Goal: Task Accomplishment & Management: Complete application form

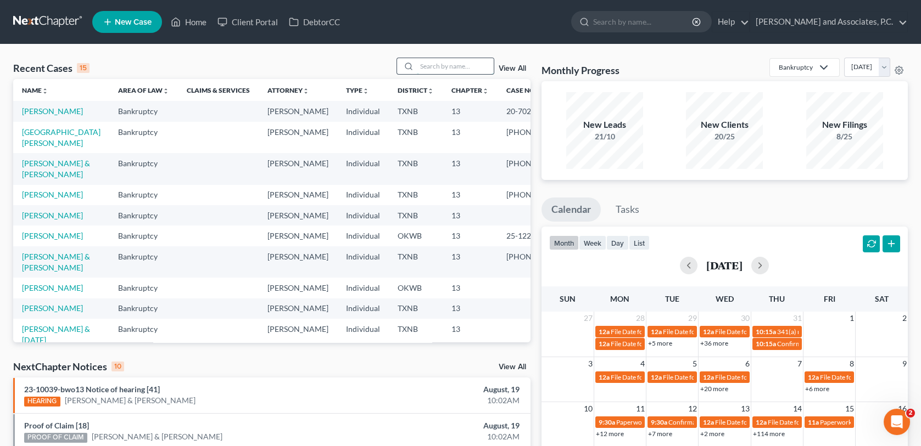
click at [426, 69] on input "search" at bounding box center [455, 66] width 77 height 16
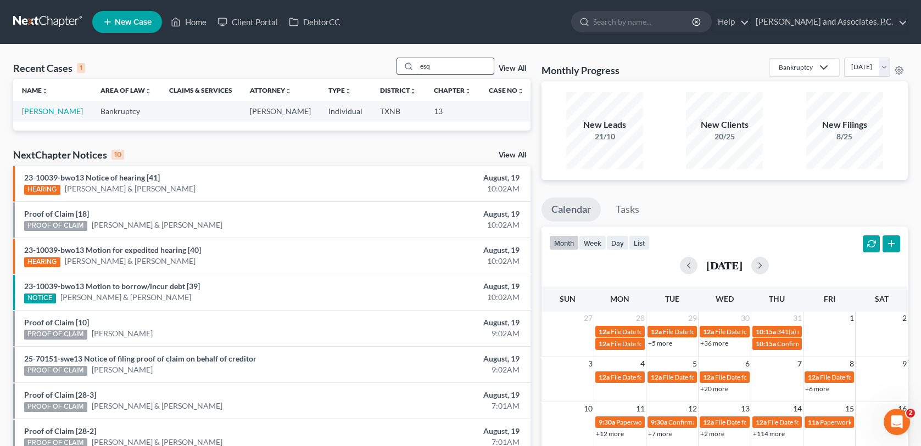
click at [437, 68] on input "esq" at bounding box center [455, 66] width 77 height 16
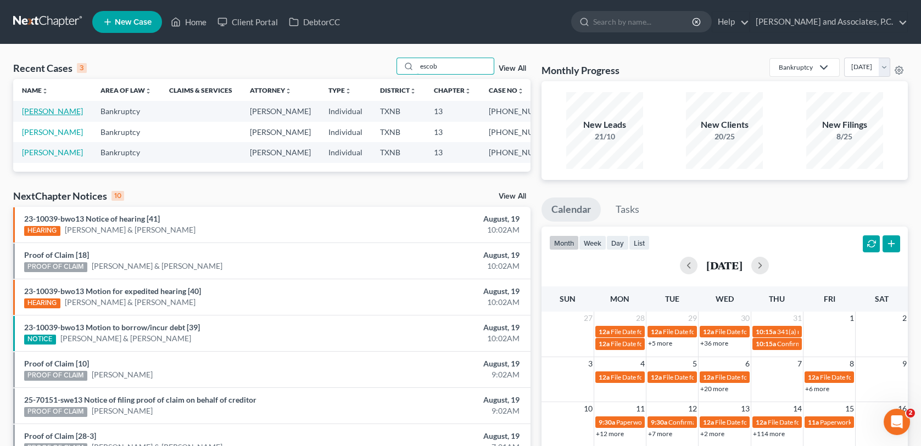
type input "escob"
click at [49, 111] on link "[PERSON_NAME]" at bounding box center [52, 111] width 61 height 9
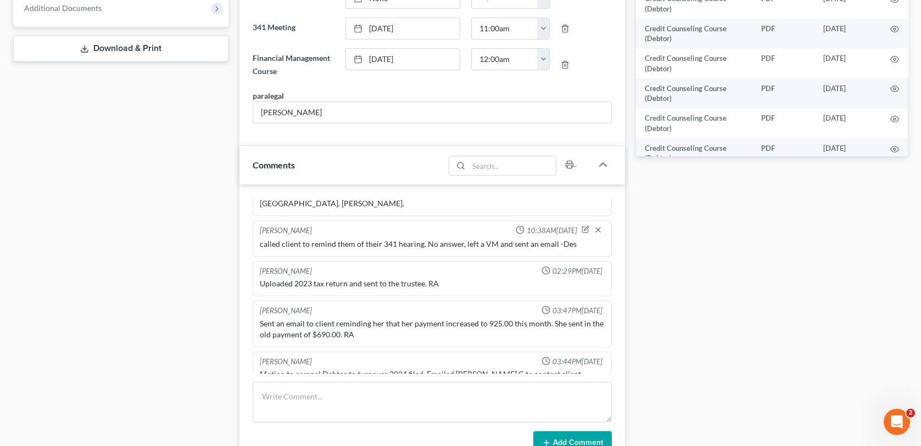
scroll to position [494, 0]
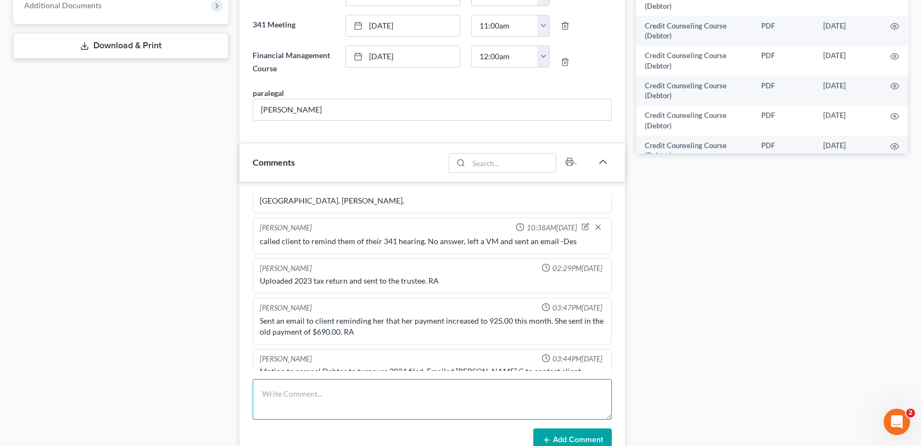
click at [268, 399] on textarea at bounding box center [432, 399] width 359 height 41
type textarea "called client regarding 2024 tax return there was no answer and I left a voicem…"
click at [603, 434] on button "Add Comment" at bounding box center [572, 440] width 79 height 23
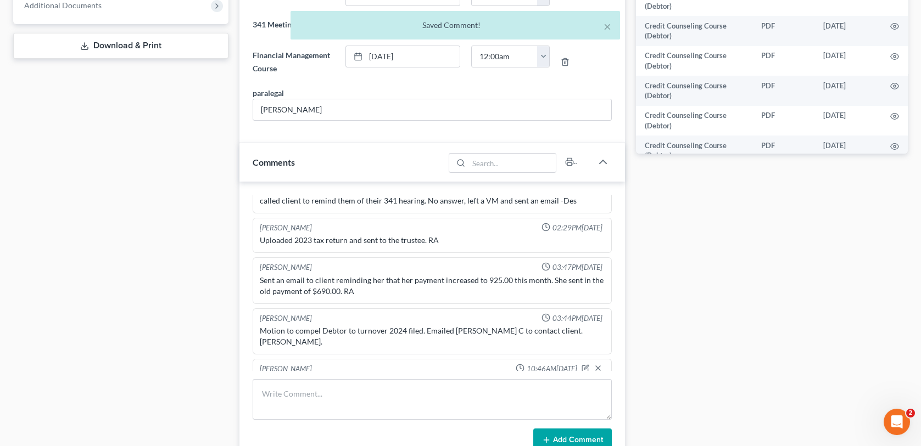
scroll to position [0, 0]
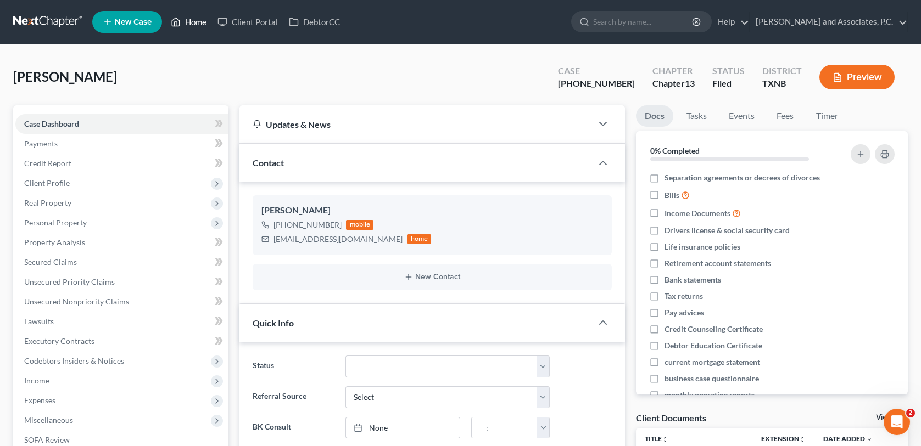
click at [188, 21] on link "Home" at bounding box center [188, 22] width 47 height 20
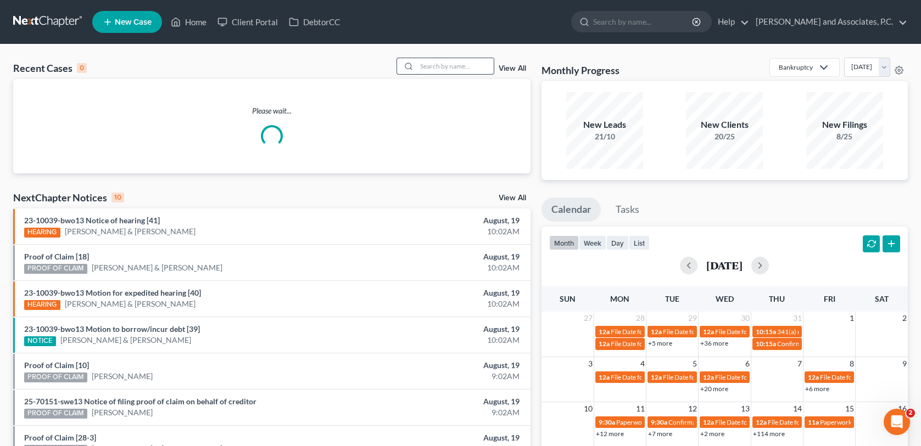
click at [430, 64] on input "search" at bounding box center [455, 66] width 77 height 16
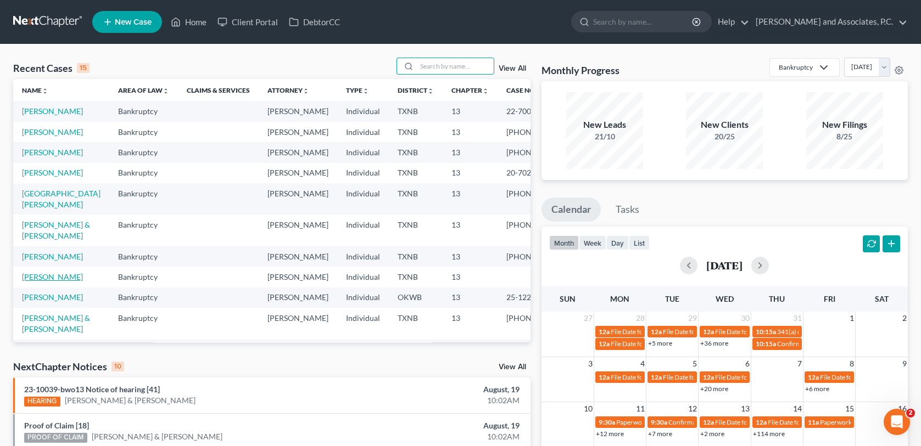
click at [66, 282] on link "[PERSON_NAME]" at bounding box center [52, 276] width 61 height 9
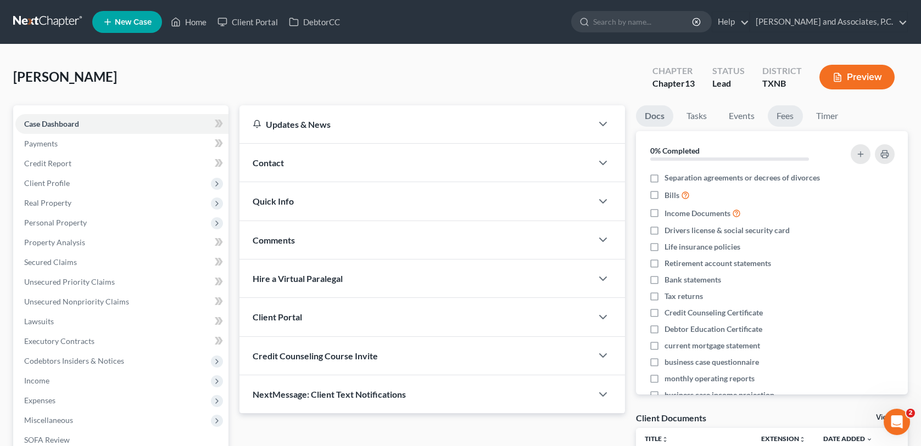
click at [792, 118] on link "Fees" at bounding box center [785, 115] width 35 height 21
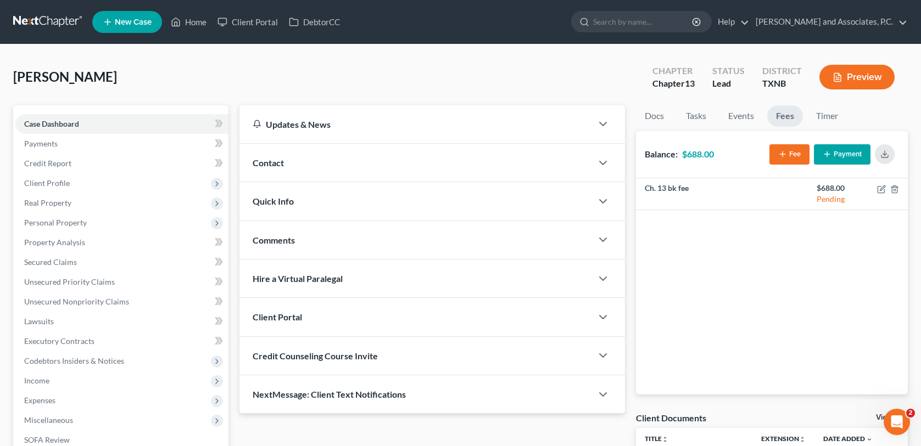
click at [832, 156] on button "Payment" at bounding box center [842, 154] width 57 height 20
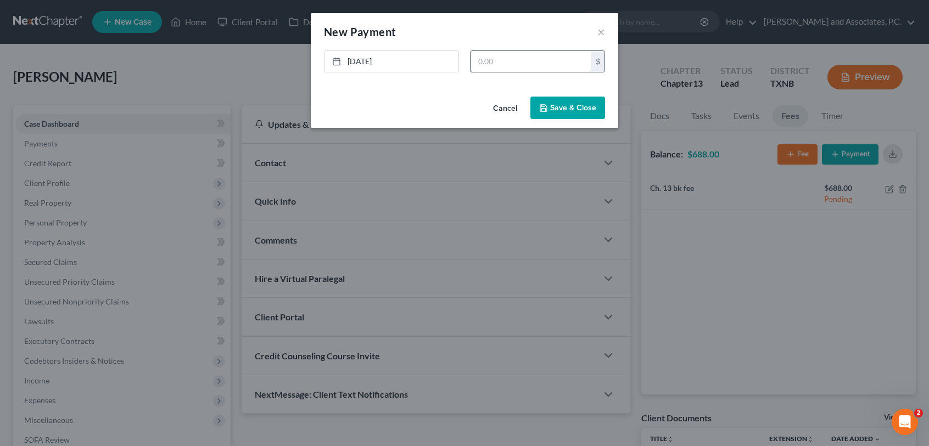
click at [476, 61] on input "text" at bounding box center [531, 61] width 121 height 21
type input "688.00"
click at [550, 107] on button "Save & Close" at bounding box center [567, 108] width 75 height 23
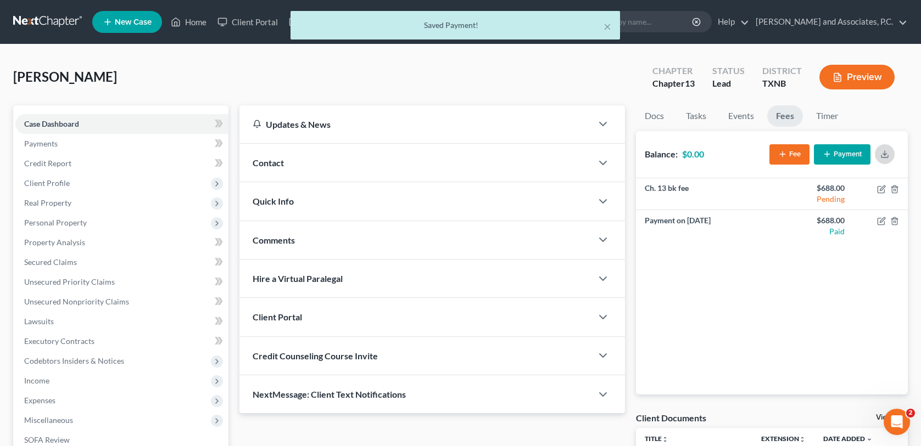
click at [888, 157] on icon "button" at bounding box center [884, 154] width 9 height 9
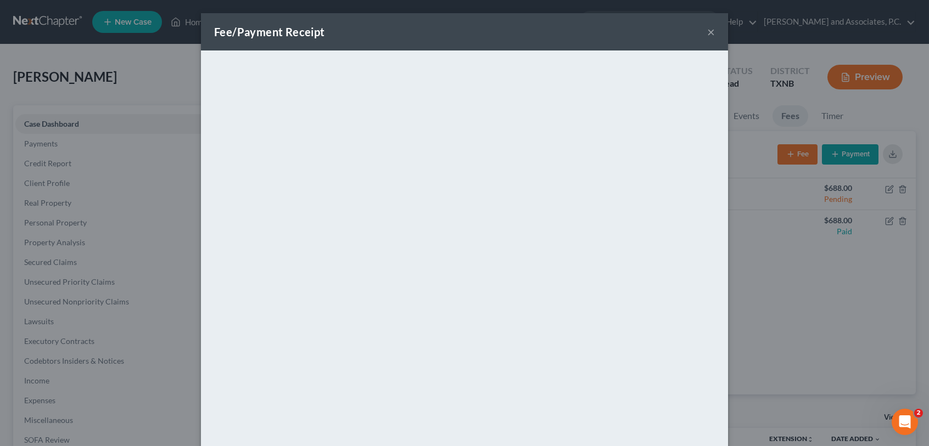
click at [709, 29] on button "×" at bounding box center [711, 31] width 8 height 13
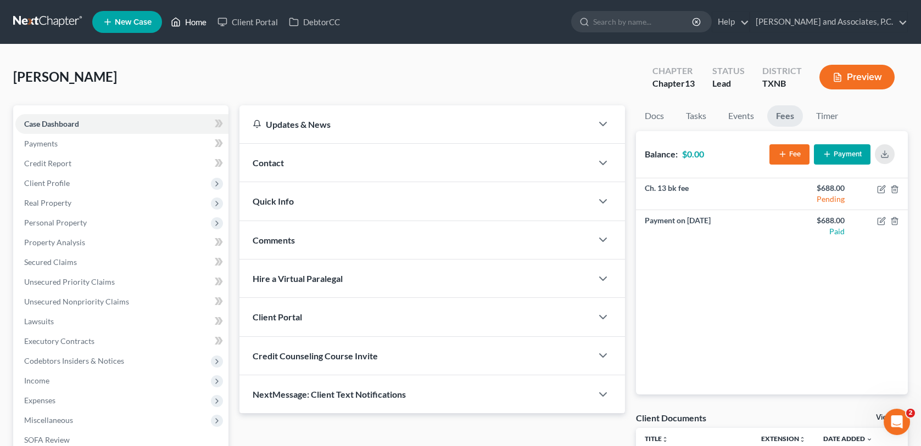
click at [195, 19] on link "Home" at bounding box center [188, 22] width 47 height 20
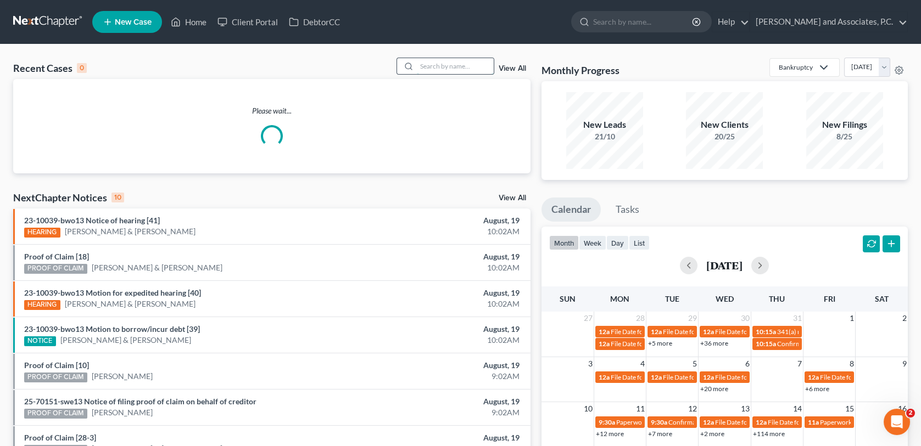
click at [431, 66] on input "search" at bounding box center [455, 66] width 77 height 16
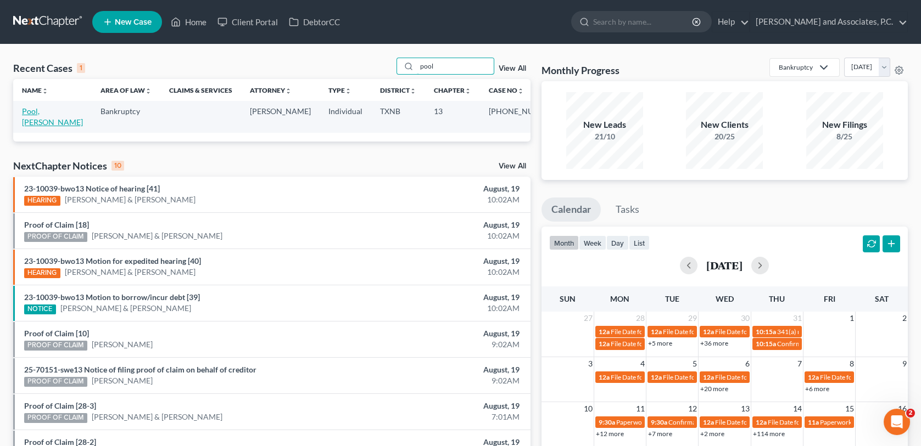
type input "pool"
click at [54, 113] on link "Pool, [PERSON_NAME]" at bounding box center [52, 117] width 61 height 20
select select "1"
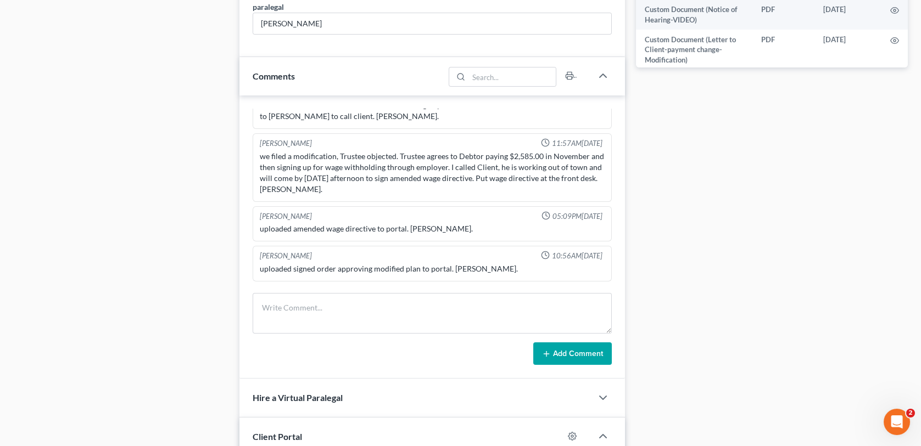
scroll to position [604, 0]
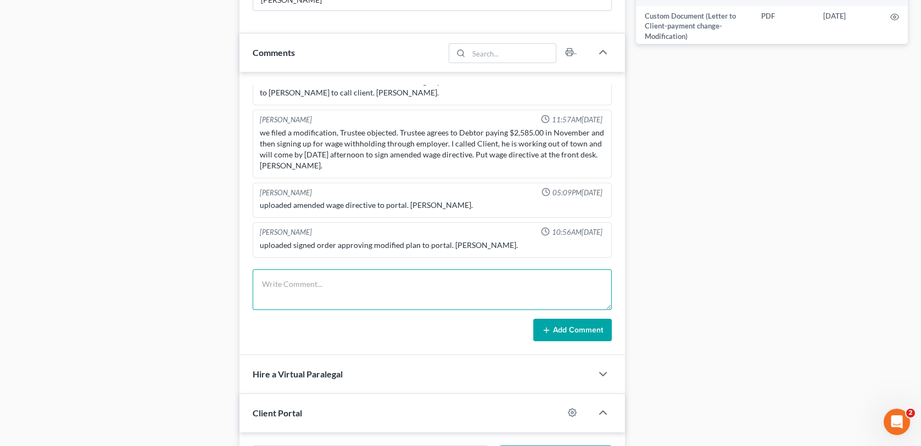
click at [297, 275] on textarea at bounding box center [432, 290] width 359 height 41
type textarea "called client regarding 2024 tax return there was no answer I left a voice mess…"
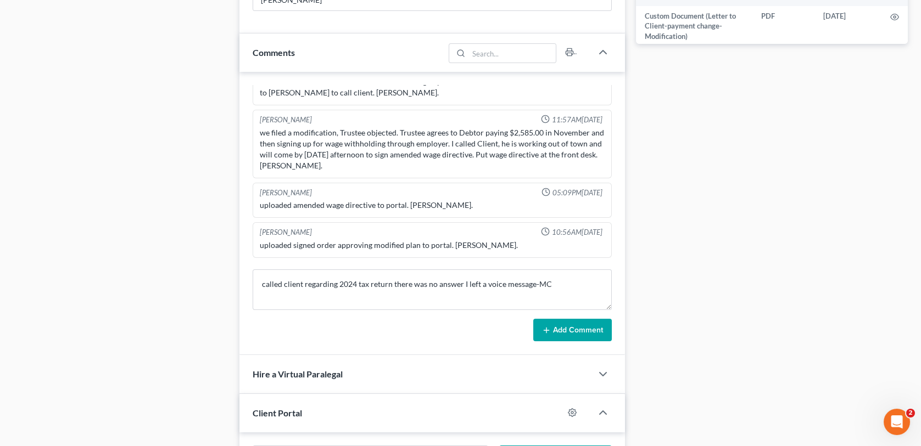
click at [562, 329] on button "Add Comment" at bounding box center [572, 330] width 79 height 23
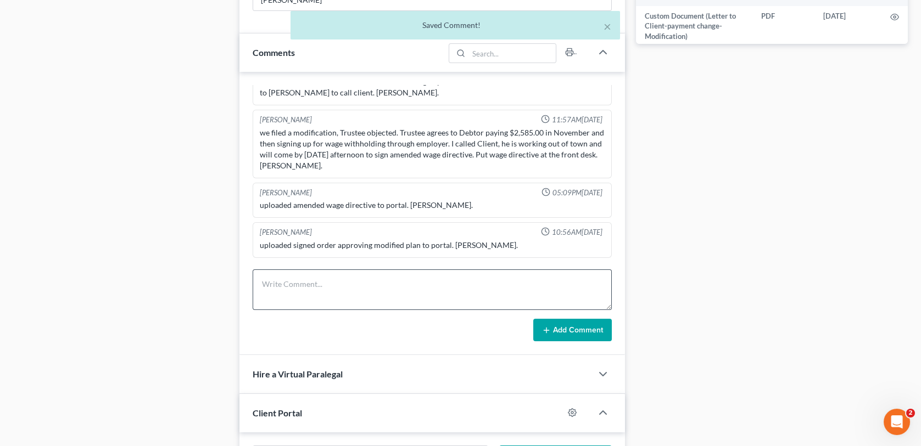
scroll to position [845, 0]
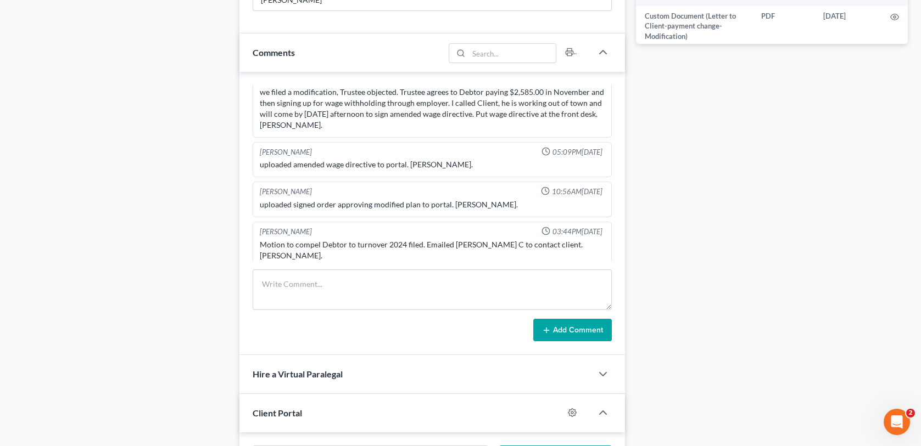
click at [903, 71] on div "Docs Tasks Events Fees Timer 0% Completed Nothing here yet! Separation agreemen…" at bounding box center [771, 202] width 283 height 1402
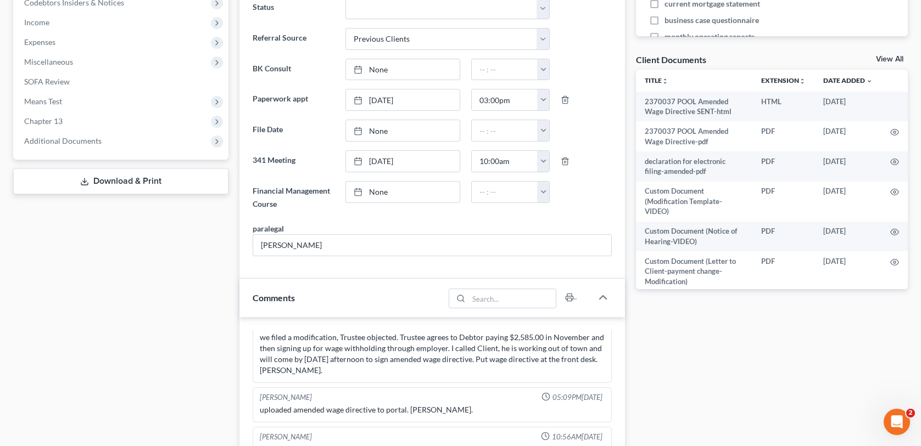
scroll to position [0, 0]
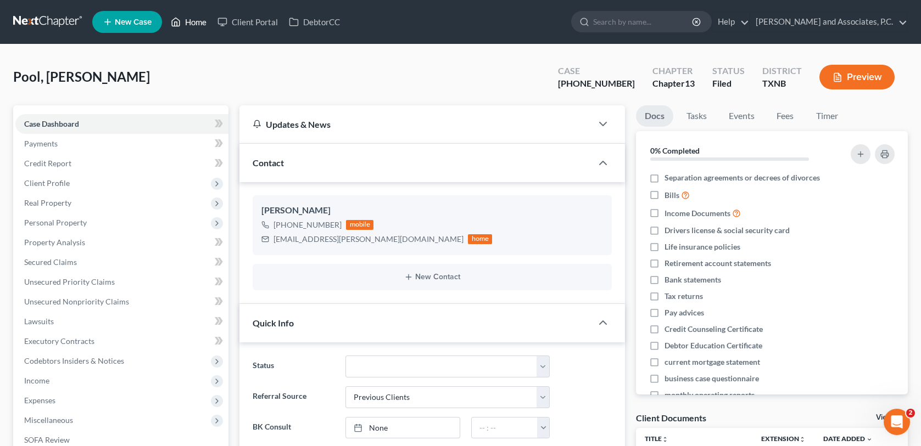
drag, startPoint x: 191, startPoint y: 23, endPoint x: 191, endPoint y: 31, distance: 8.2
click at [191, 23] on link "Home" at bounding box center [188, 22] width 47 height 20
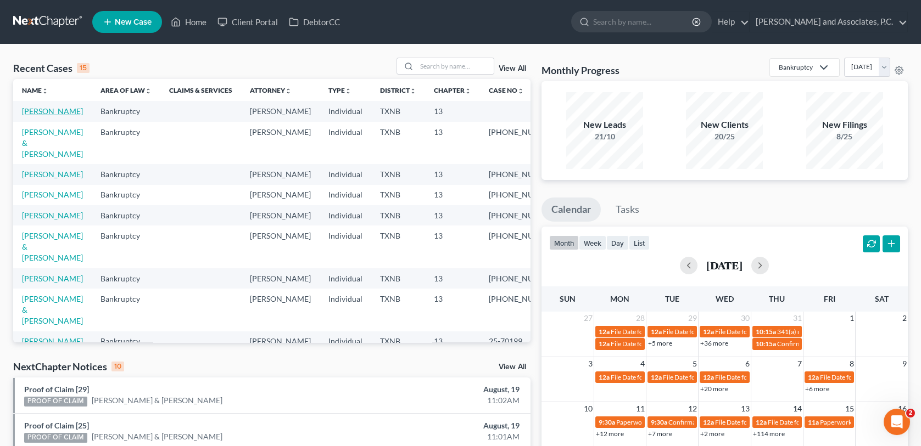
click at [62, 112] on link "[PERSON_NAME]" at bounding box center [52, 111] width 61 height 9
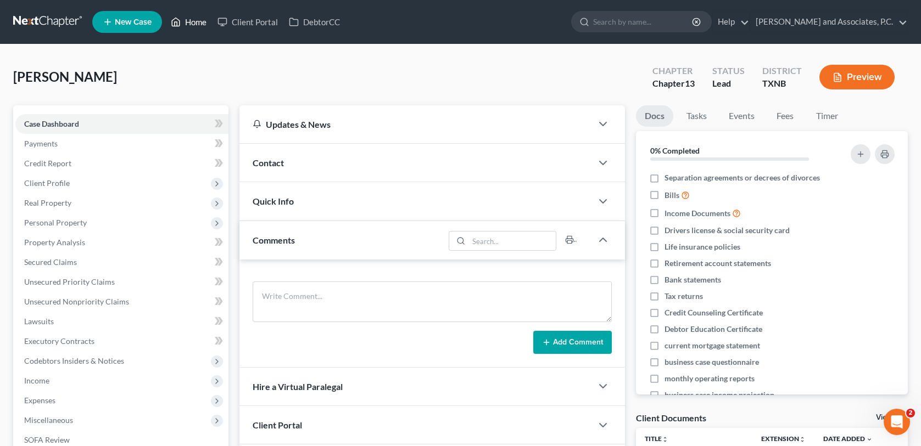
click at [201, 20] on link "Home" at bounding box center [188, 22] width 47 height 20
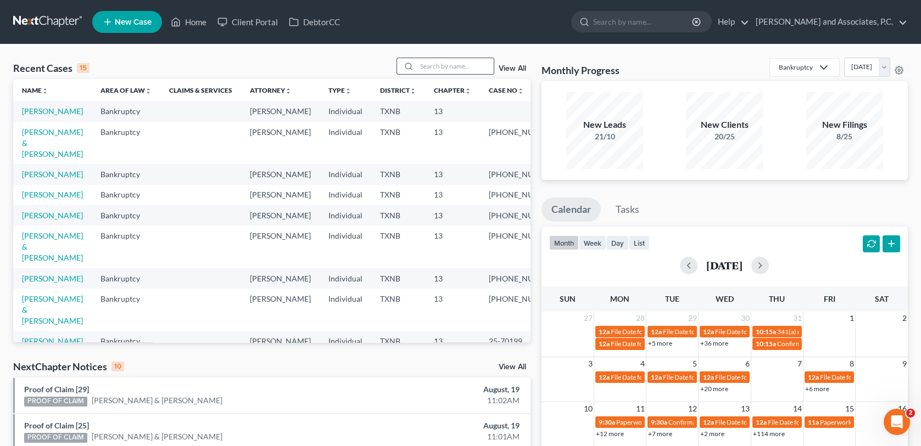
click at [416, 66] on div at bounding box center [407, 66] width 20 height 16
click at [423, 65] on input "search" at bounding box center [455, 66] width 77 height 16
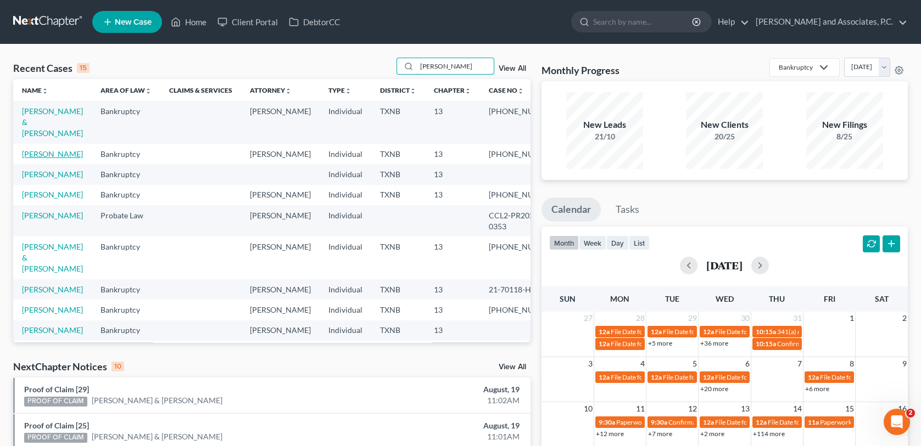
type input "[PERSON_NAME]"
click at [46, 149] on link "[PERSON_NAME]" at bounding box center [52, 153] width 61 height 9
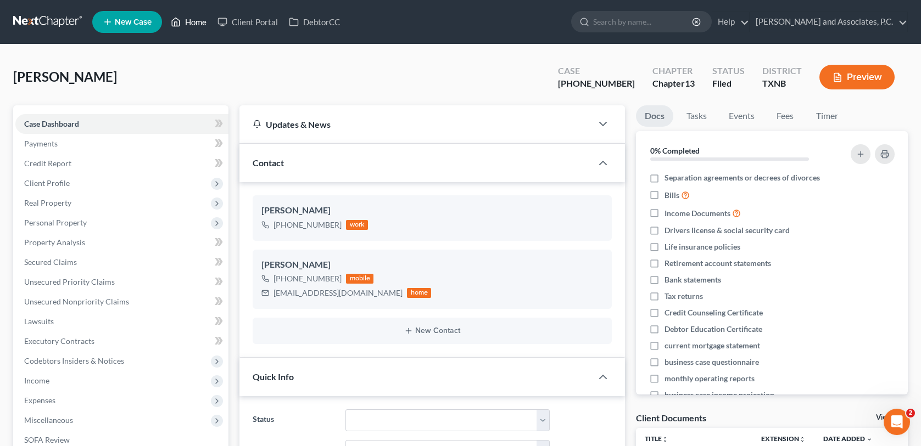
click at [193, 21] on link "Home" at bounding box center [188, 22] width 47 height 20
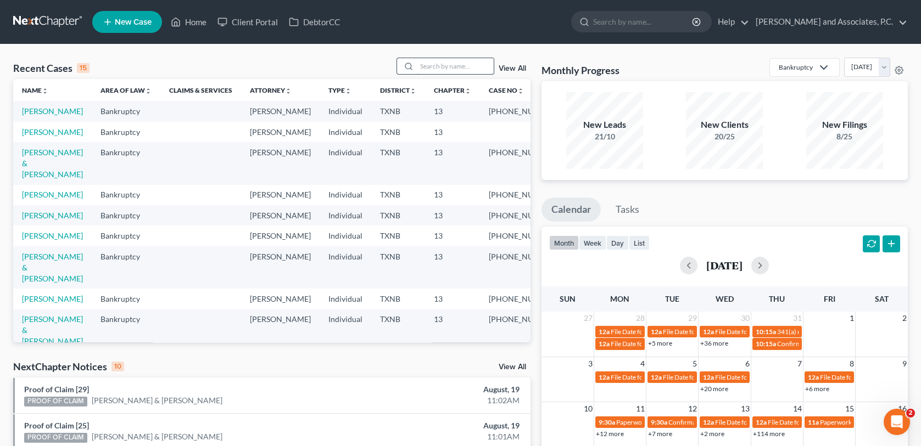
click at [439, 68] on input "search" at bounding box center [455, 66] width 77 height 16
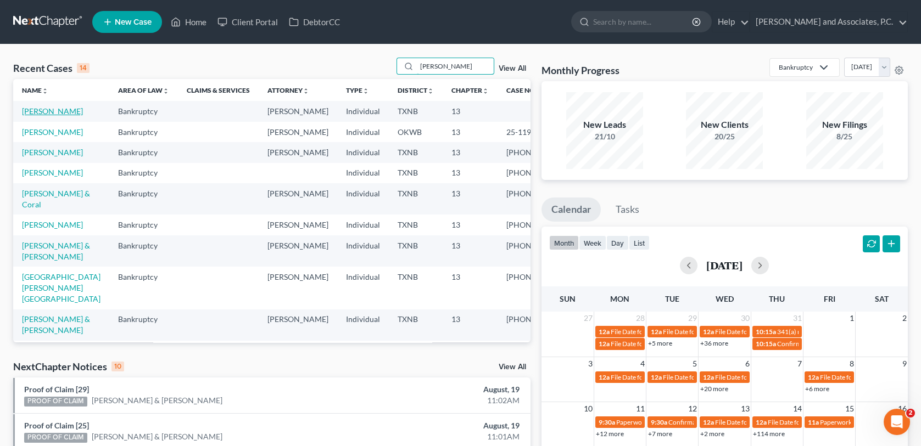
type input "[PERSON_NAME]"
click at [31, 112] on link "[PERSON_NAME]" at bounding box center [52, 111] width 61 height 9
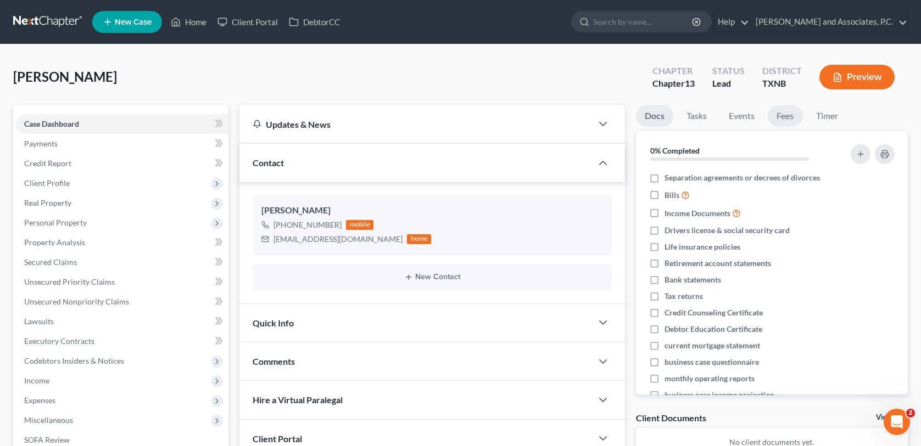
click at [790, 120] on link "Fees" at bounding box center [785, 115] width 35 height 21
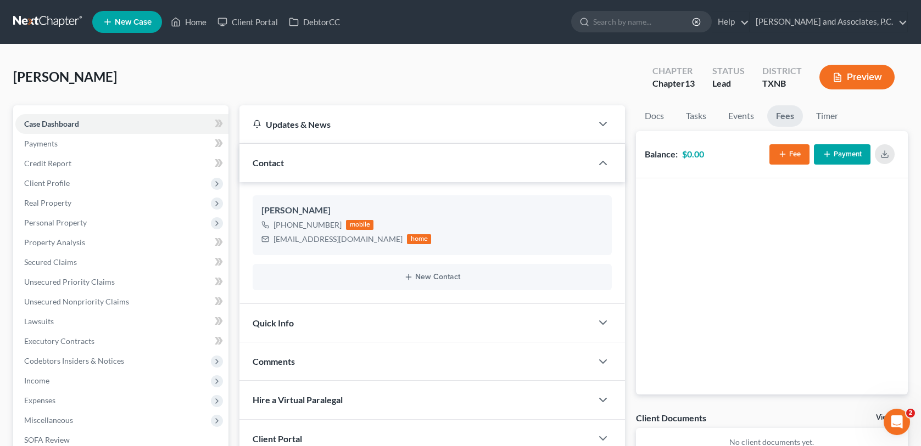
click at [833, 156] on button "Payment" at bounding box center [842, 154] width 57 height 20
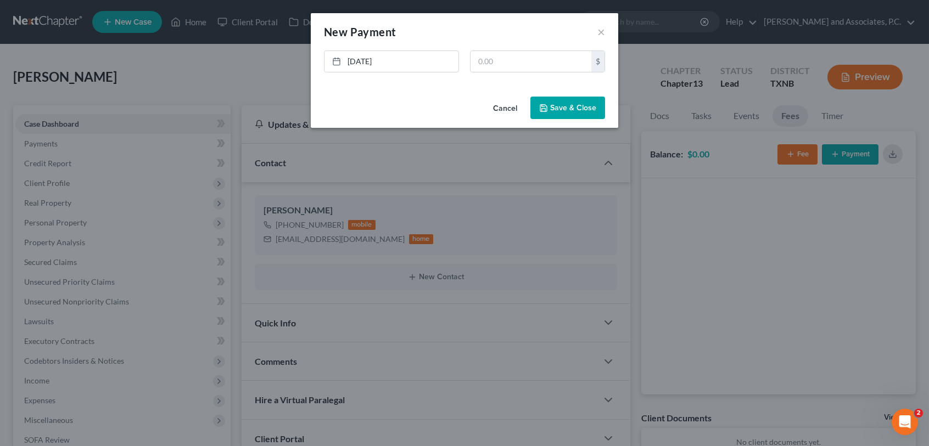
click at [507, 108] on button "Cancel" at bounding box center [505, 109] width 42 height 22
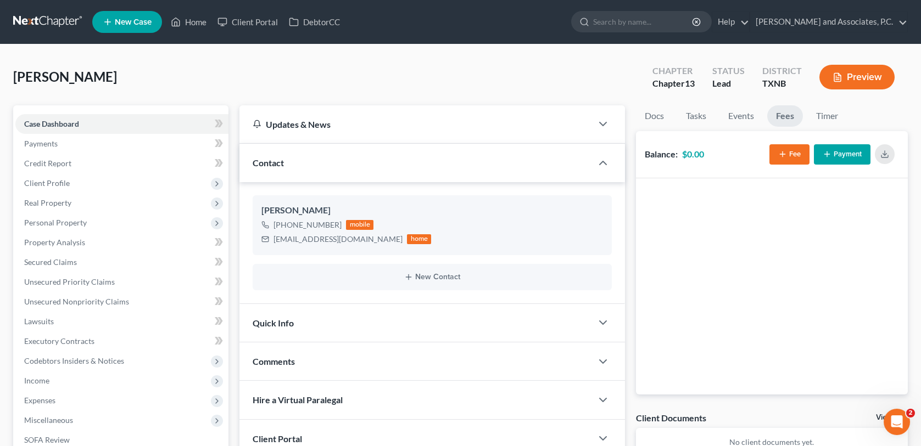
click at [792, 154] on button "Fee" at bounding box center [789, 154] width 40 height 20
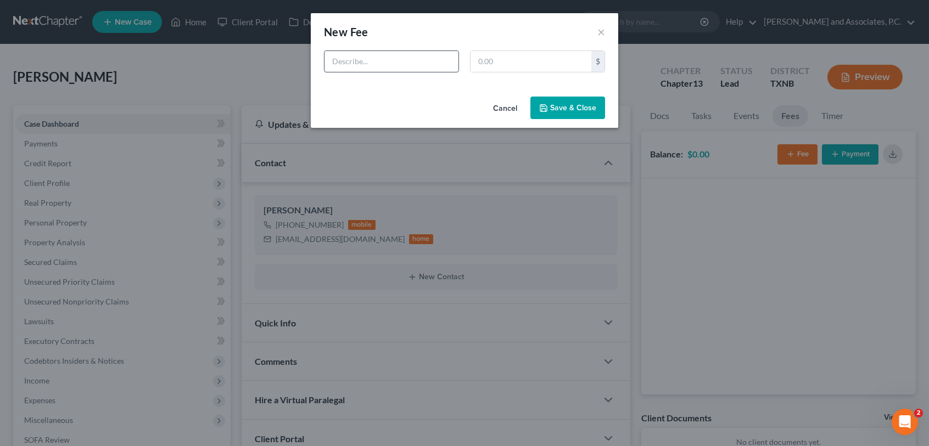
click at [416, 65] on input "text" at bounding box center [392, 61] width 134 height 21
type input "c"
type input "CH 13 BK"
type input "688.00"
click at [555, 105] on button "Save & Close" at bounding box center [567, 108] width 75 height 23
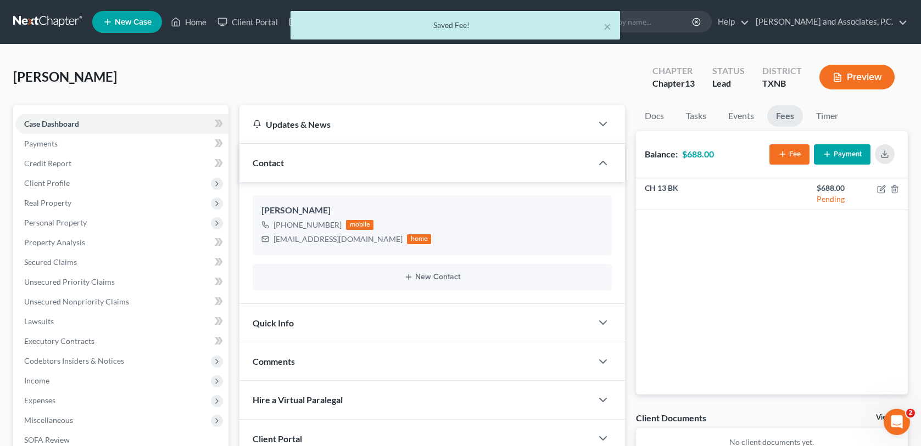
click at [857, 154] on button "Payment" at bounding box center [842, 154] width 57 height 20
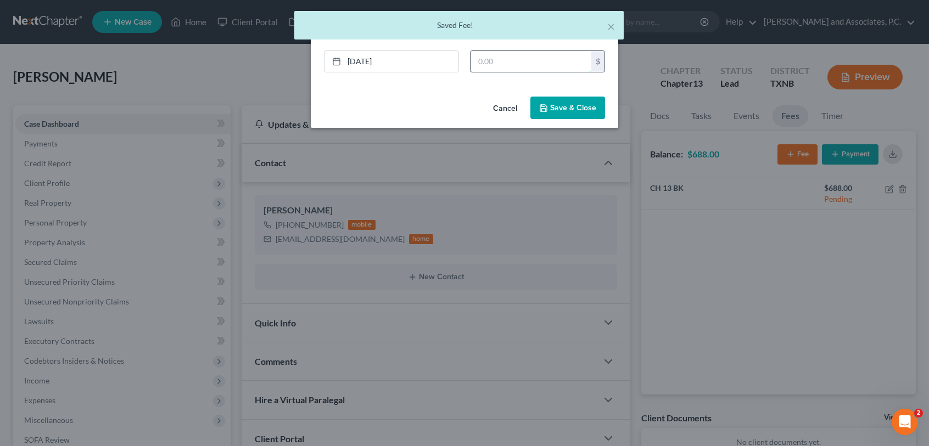
click at [485, 58] on input "text" at bounding box center [531, 61] width 121 height 21
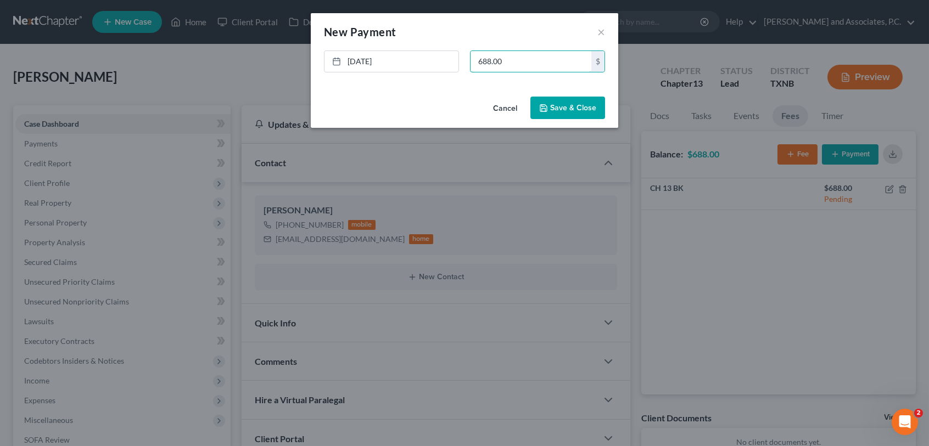
type input "688.00"
click at [568, 113] on button "Save & Close" at bounding box center [567, 108] width 75 height 23
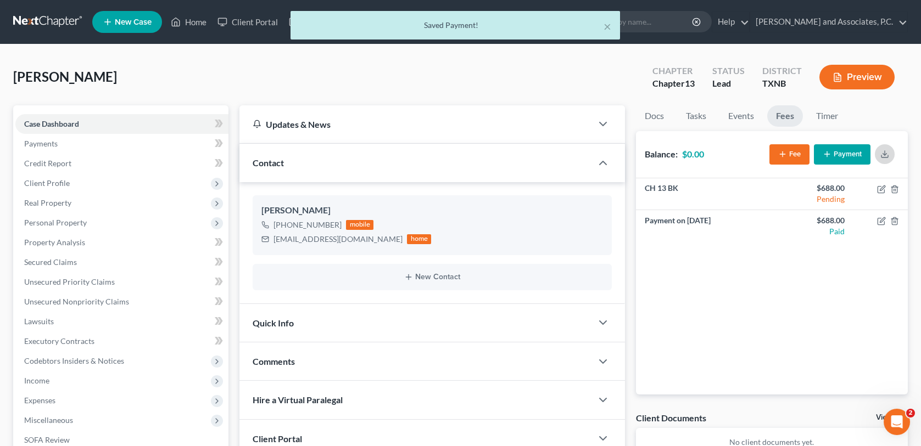
click at [884, 159] on button "button" at bounding box center [885, 154] width 20 height 20
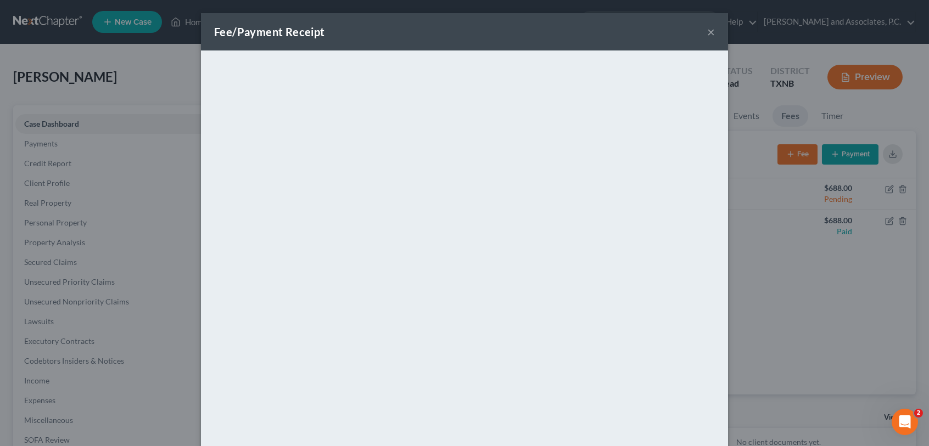
click at [708, 35] on button "×" at bounding box center [711, 31] width 8 height 13
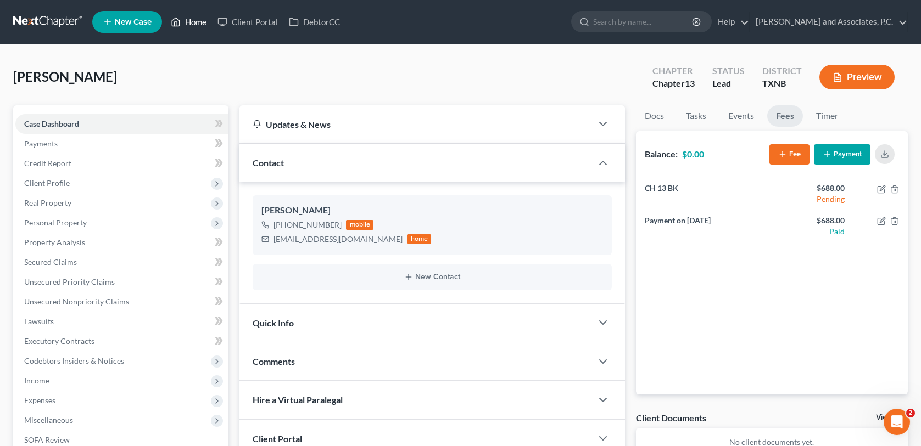
click at [200, 20] on link "Home" at bounding box center [188, 22] width 47 height 20
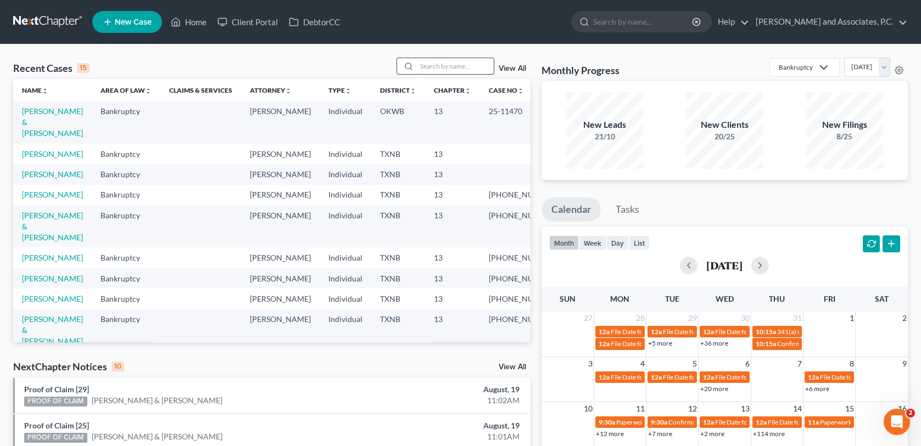
click at [430, 68] on input "search" at bounding box center [455, 66] width 77 height 16
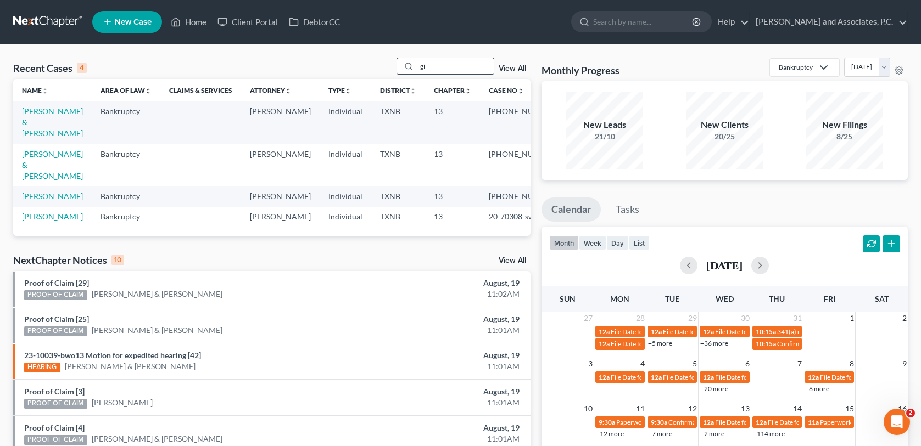
type input "g"
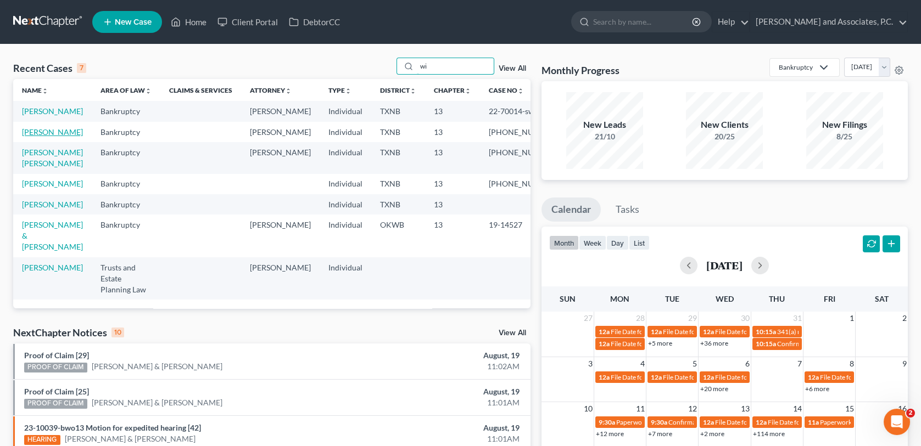
type input "w"
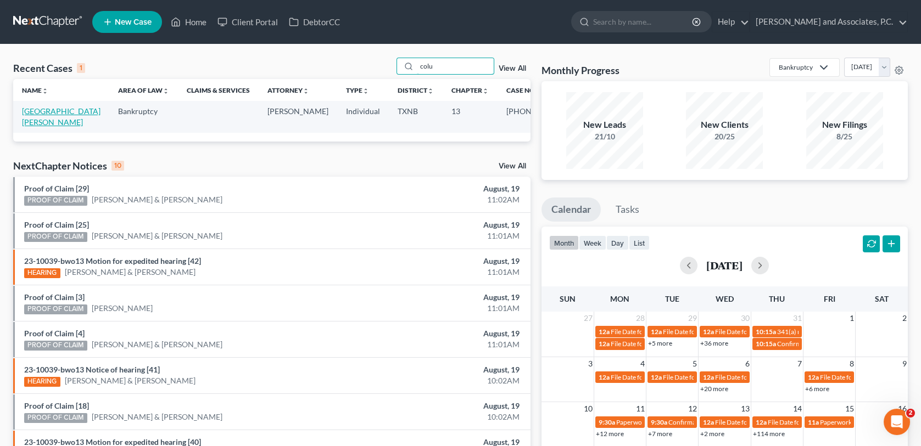
type input "colu"
click at [65, 111] on link "[GEOGRAPHIC_DATA][PERSON_NAME]" at bounding box center [61, 117] width 79 height 20
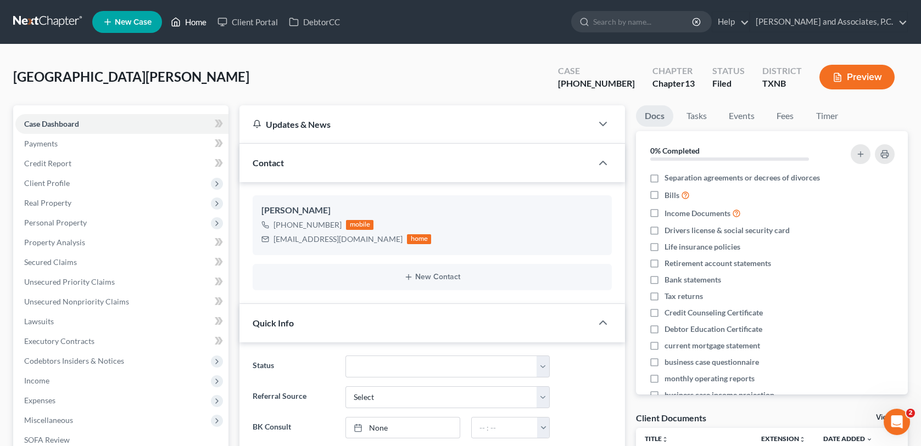
click at [200, 23] on link "Home" at bounding box center [188, 22] width 47 height 20
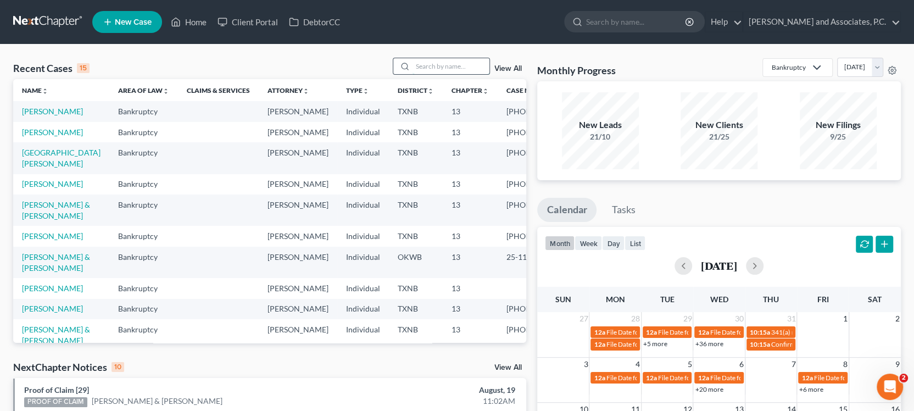
click at [469, 66] on input "search" at bounding box center [450, 66] width 77 height 16
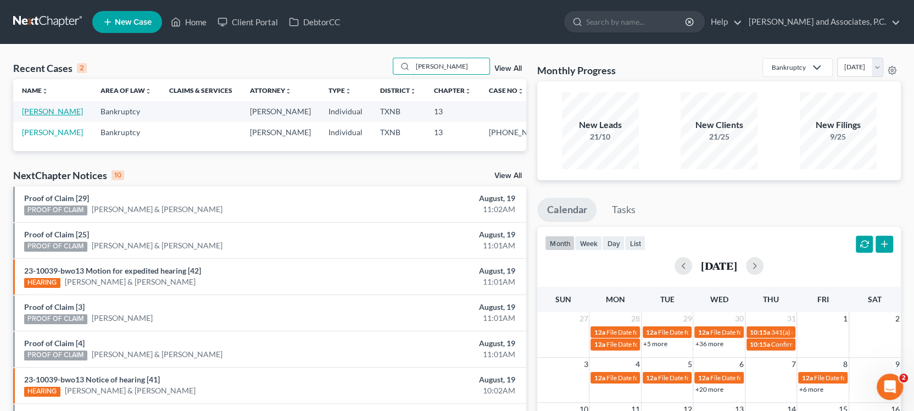
type input "[PERSON_NAME]"
click at [68, 112] on link "[PERSON_NAME]" at bounding box center [52, 111] width 61 height 9
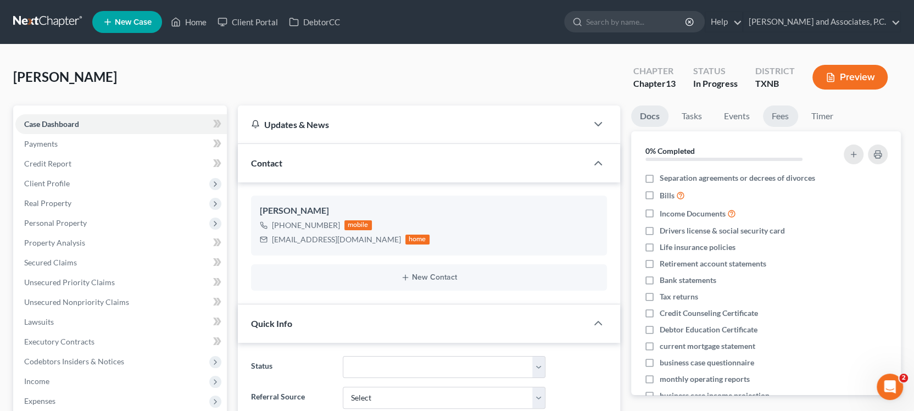
click at [780, 115] on link "Fees" at bounding box center [780, 115] width 35 height 21
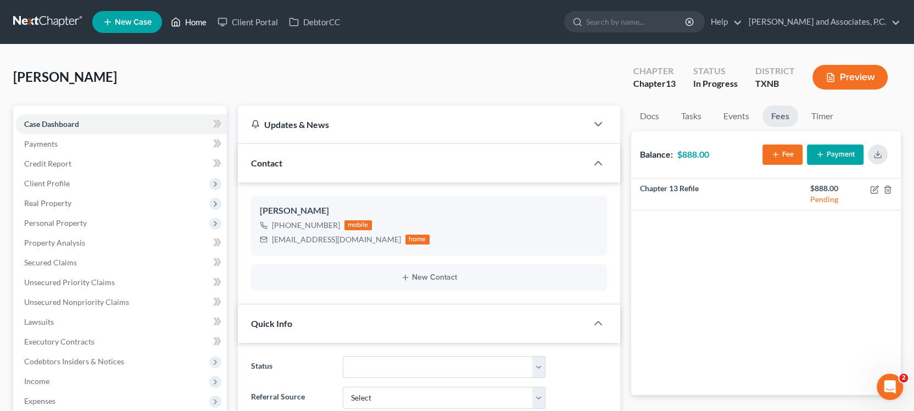
click at [200, 20] on link "Home" at bounding box center [188, 22] width 47 height 20
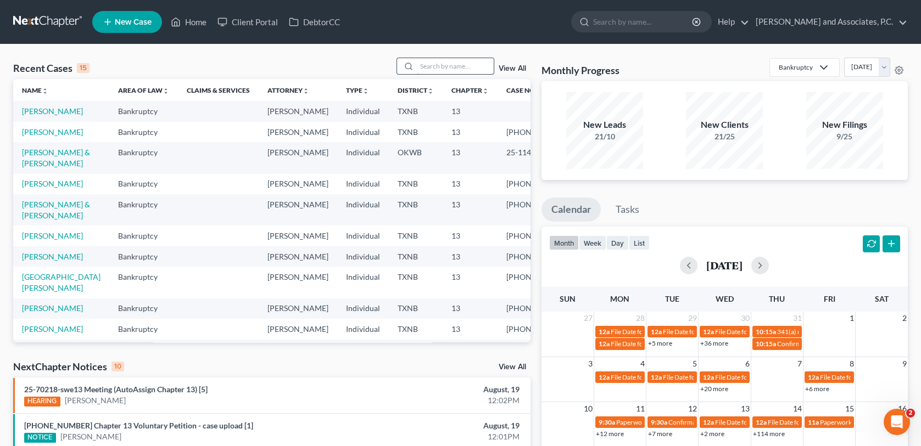
click at [453, 67] on input "search" at bounding box center [455, 66] width 77 height 16
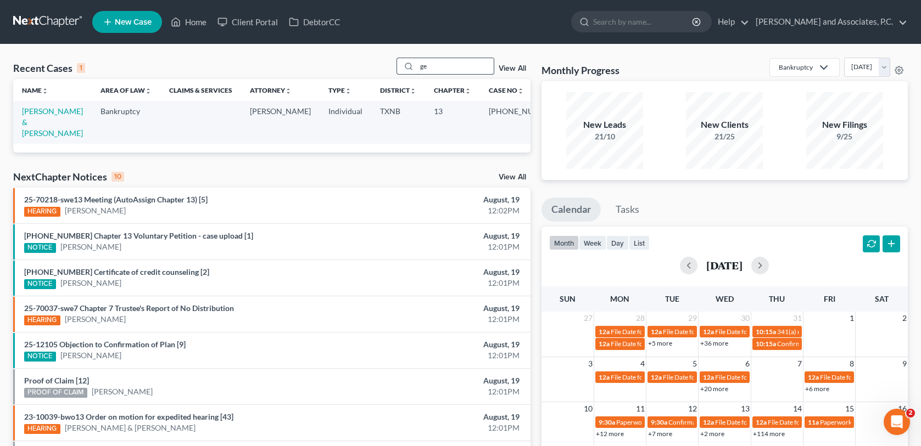
type input "g"
type input "[PERSON_NAME]"
click at [60, 111] on link "[PERSON_NAME] & [PERSON_NAME]" at bounding box center [52, 122] width 61 height 31
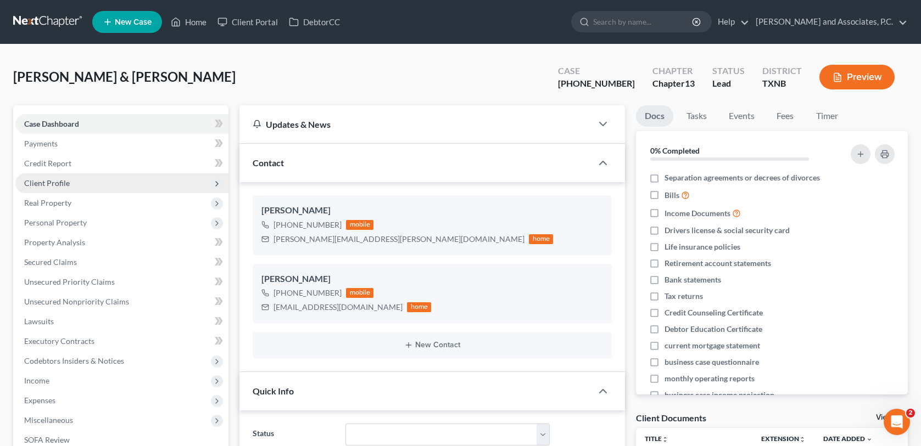
click at [53, 181] on span "Client Profile" at bounding box center [47, 182] width 46 height 9
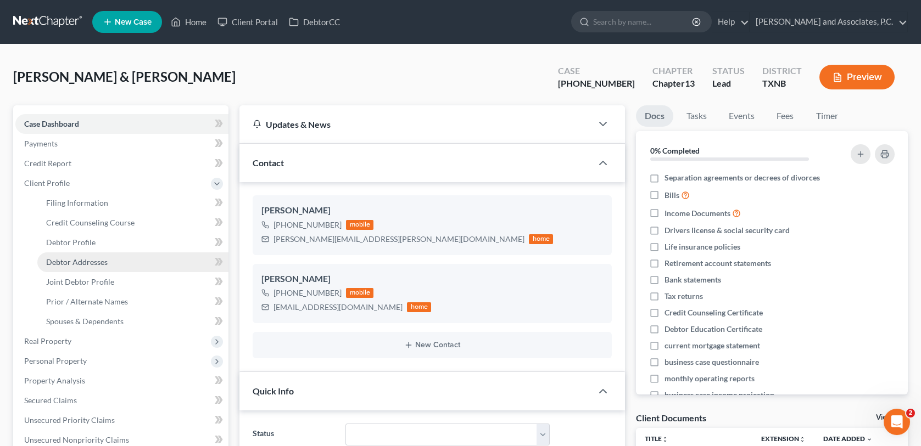
click at [65, 259] on span "Debtor Addresses" at bounding box center [76, 262] width 61 height 9
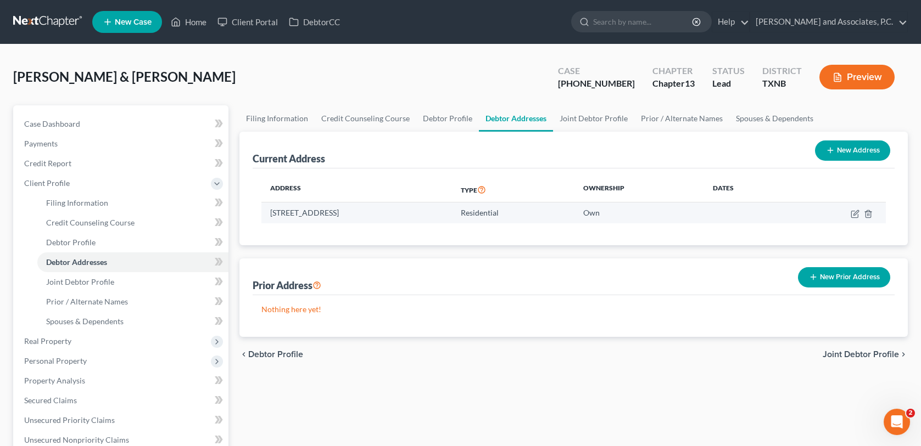
drag, startPoint x: 271, startPoint y: 213, endPoint x: 397, endPoint y: 211, distance: 126.3
click at [397, 211] on td "[STREET_ADDRESS]" at bounding box center [356, 213] width 191 height 21
copy td "[STREET_ADDRESS]"
click at [194, 21] on link "Home" at bounding box center [188, 22] width 47 height 20
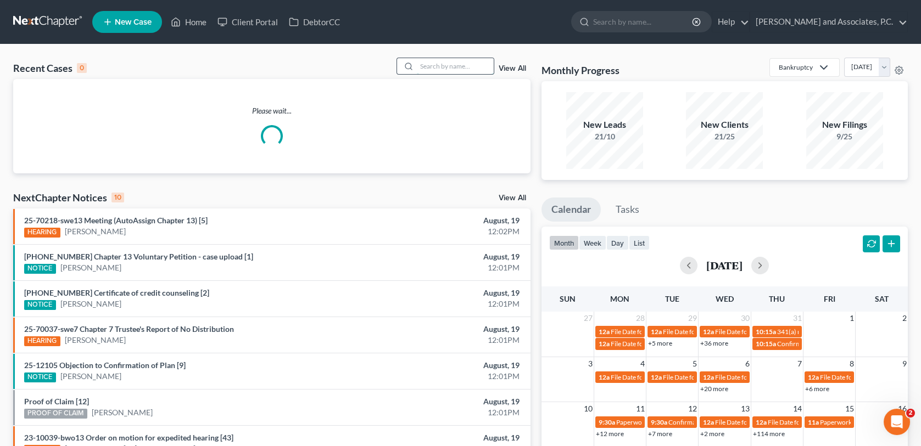
click at [437, 69] on input "search" at bounding box center [455, 66] width 77 height 16
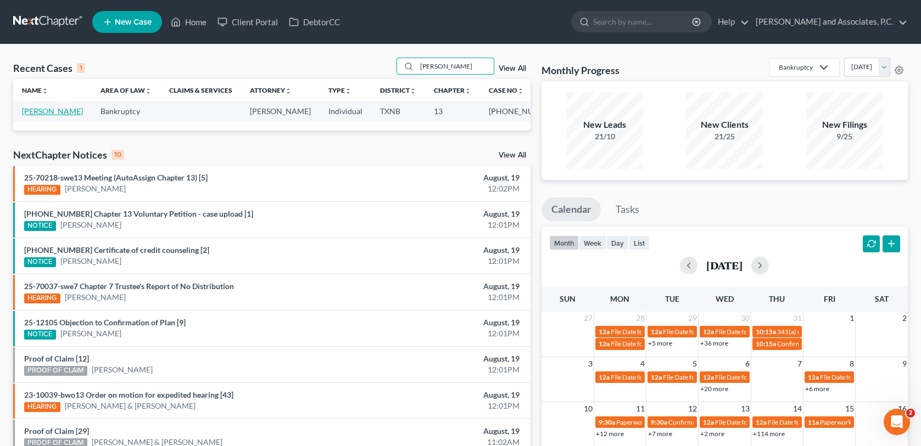
type input "[PERSON_NAME]"
click at [55, 114] on link "[PERSON_NAME]" at bounding box center [52, 111] width 61 height 9
select select "3"
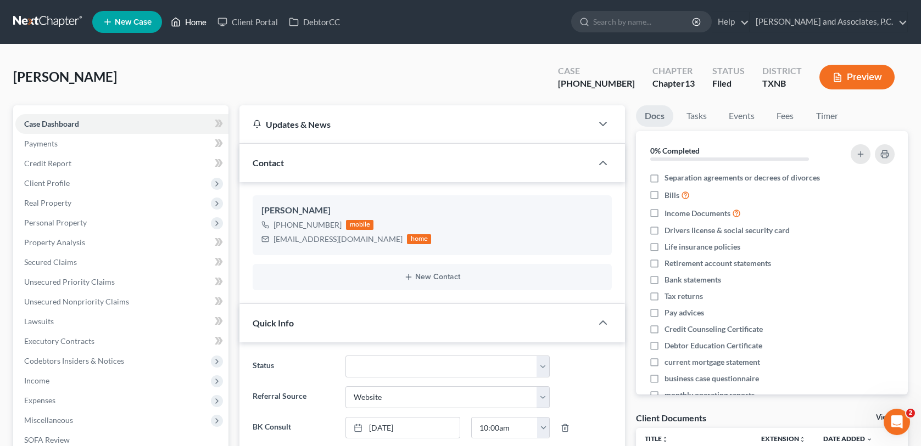
click at [199, 21] on link "Home" at bounding box center [188, 22] width 47 height 20
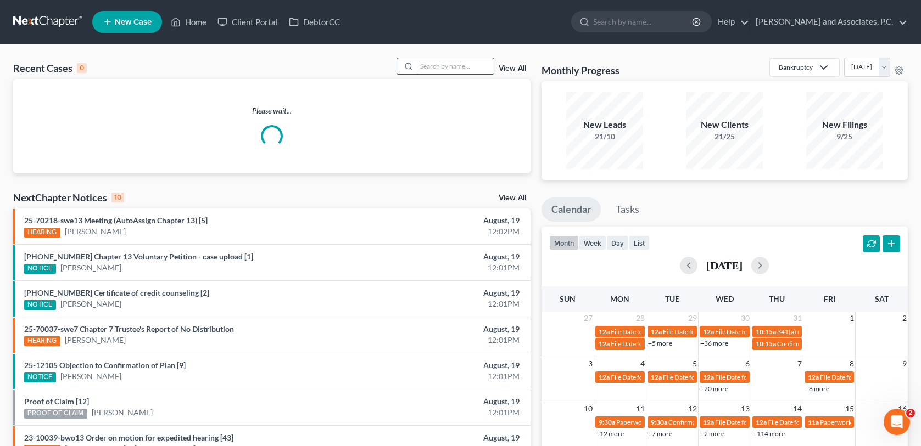
click at [432, 65] on input "search" at bounding box center [455, 66] width 77 height 16
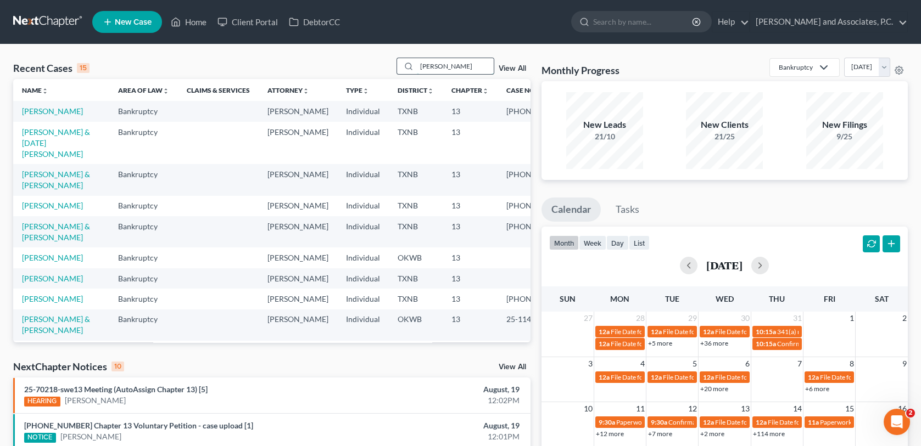
type input "[PERSON_NAME]"
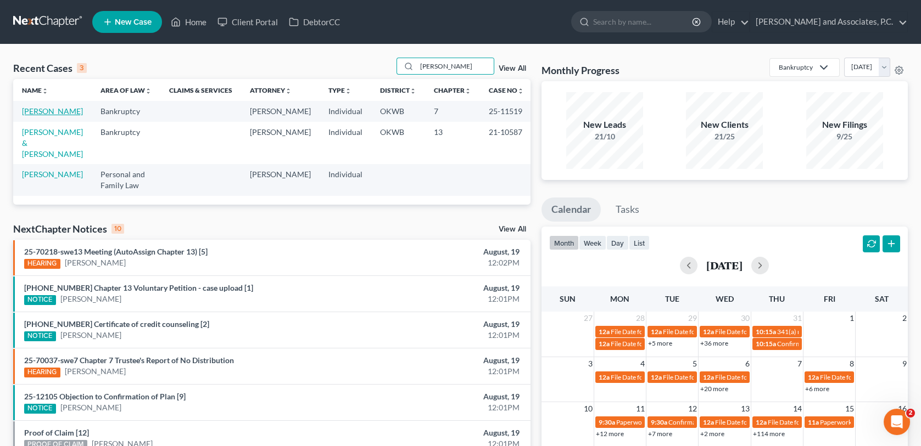
click at [46, 112] on link "[PERSON_NAME]" at bounding box center [52, 111] width 61 height 9
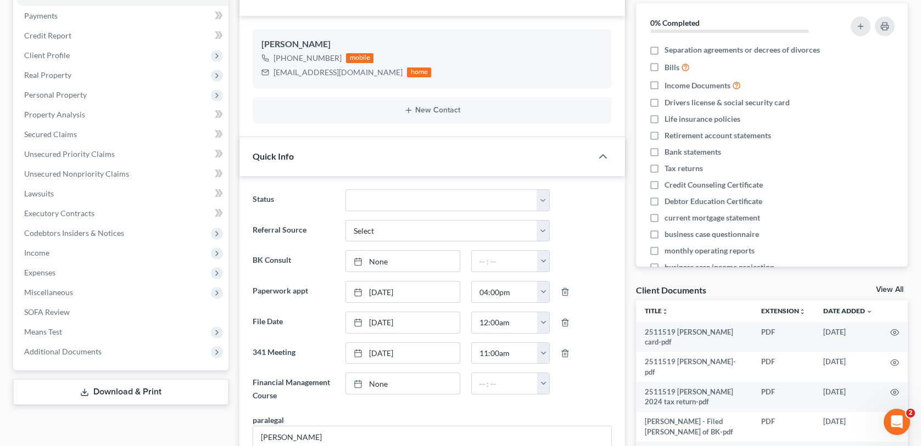
scroll to position [165, 0]
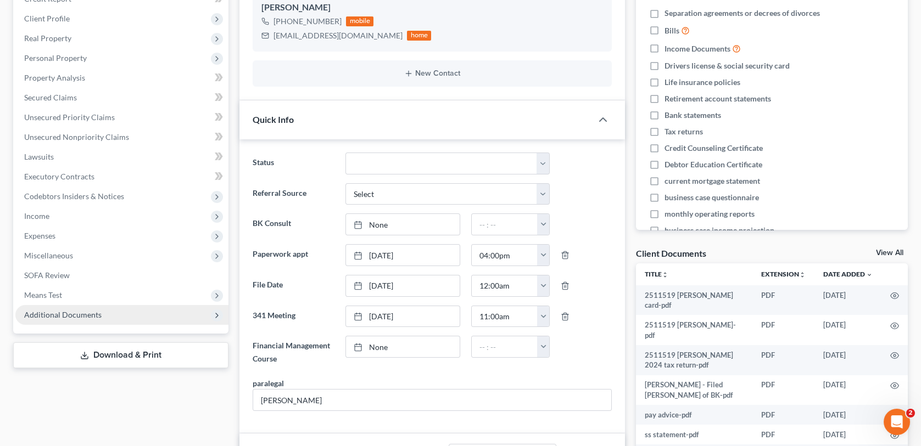
click at [44, 317] on span "Additional Documents" at bounding box center [62, 314] width 77 height 9
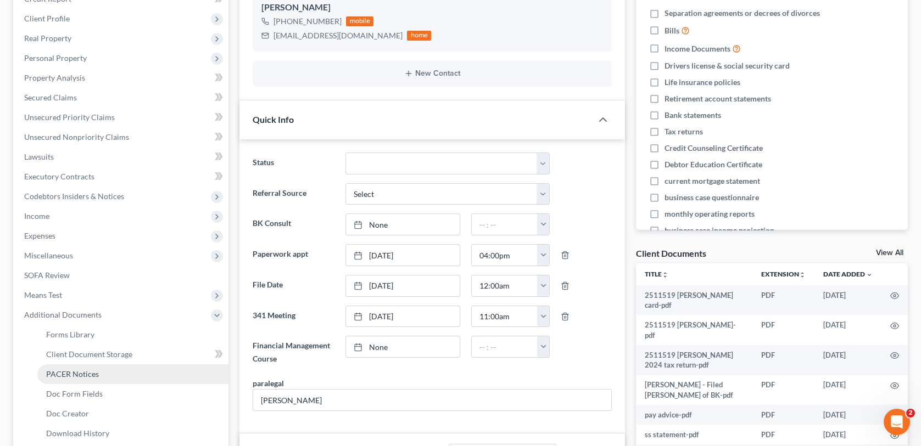
click at [69, 375] on span "PACER Notices" at bounding box center [72, 374] width 53 height 9
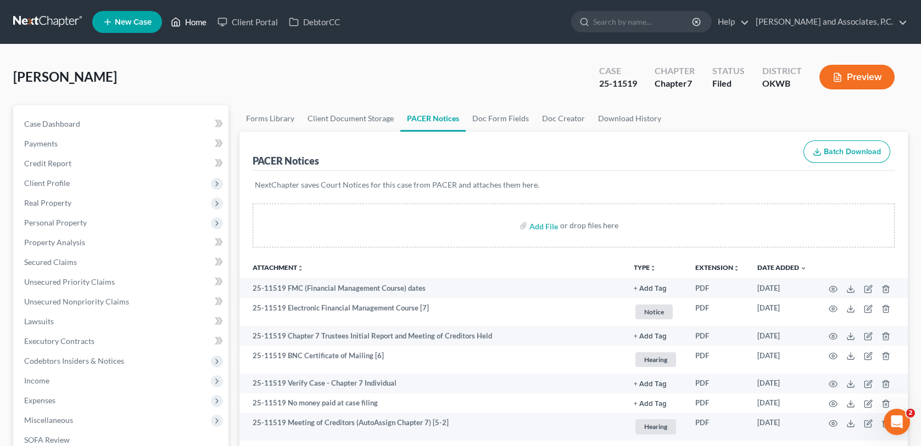
click at [198, 23] on link "Home" at bounding box center [188, 22] width 47 height 20
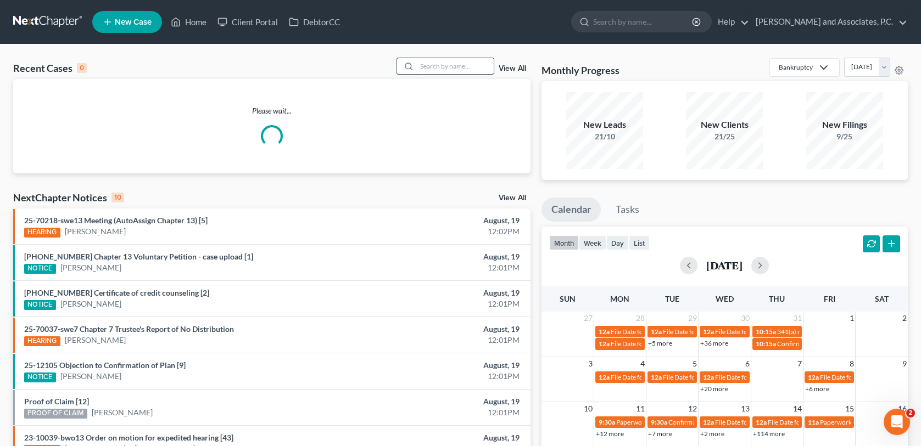
click at [445, 65] on input "search" at bounding box center [455, 66] width 77 height 16
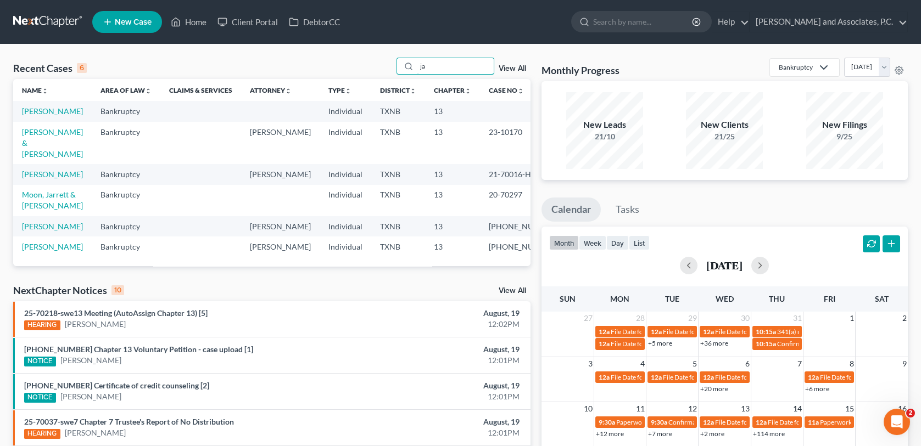
type input "j"
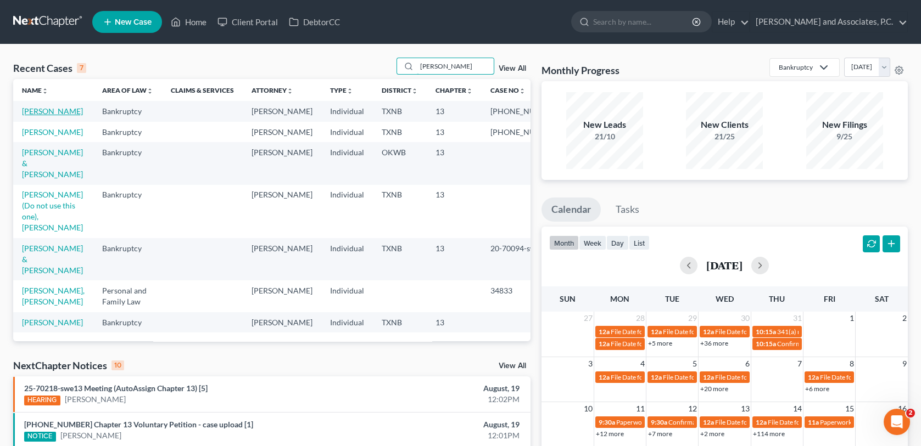
type input "[PERSON_NAME]"
click at [27, 116] on link "[PERSON_NAME]" at bounding box center [52, 111] width 61 height 9
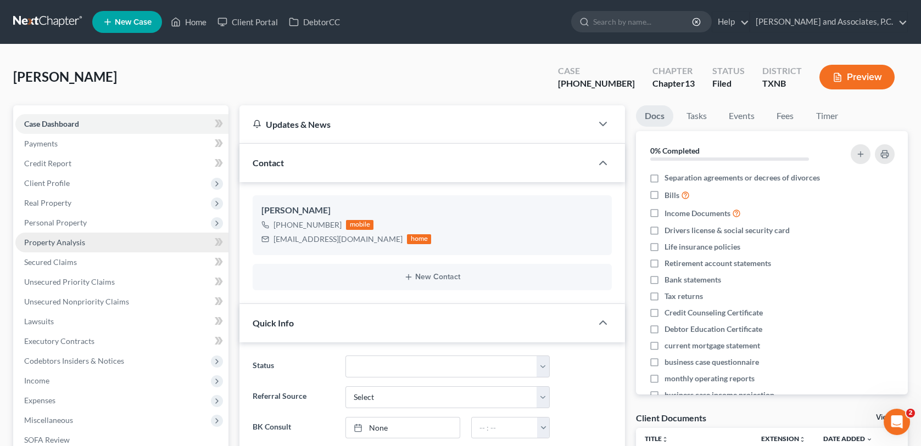
scroll to position [8272, 0]
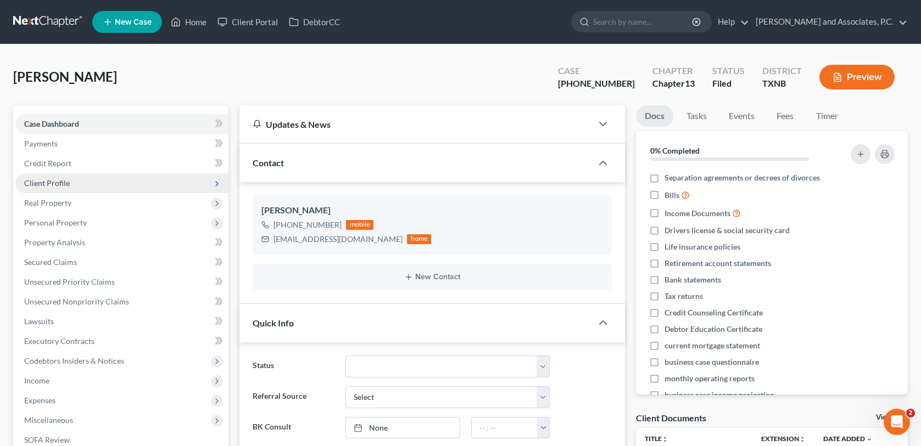
click at [48, 184] on span "Client Profile" at bounding box center [47, 182] width 46 height 9
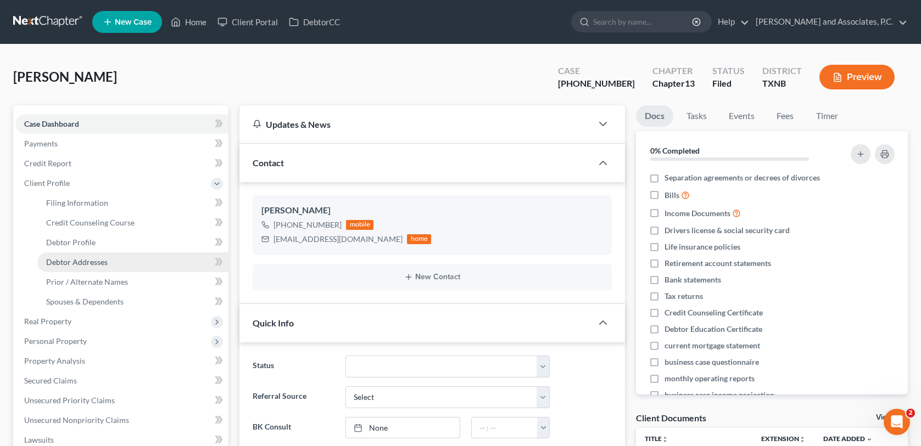
click at [69, 262] on span "Debtor Addresses" at bounding box center [76, 262] width 61 height 9
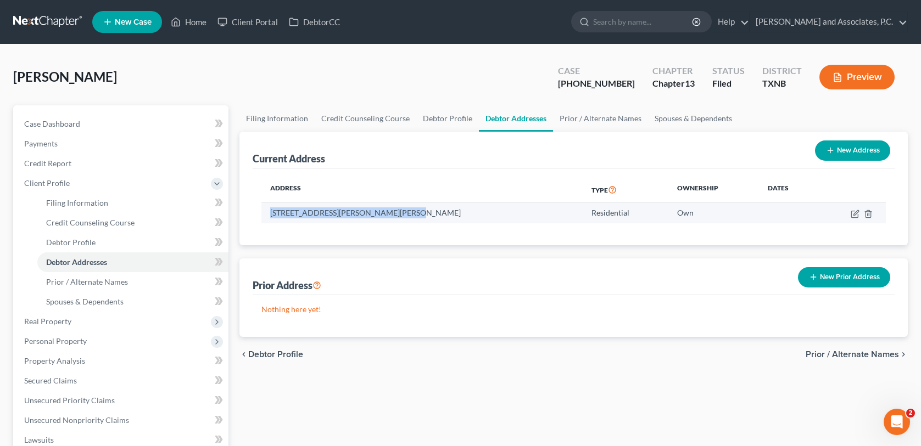
drag, startPoint x: 270, startPoint y: 212, endPoint x: 390, endPoint y: 213, distance: 120.2
click at [390, 213] on td "[STREET_ADDRESS][PERSON_NAME][PERSON_NAME]" at bounding box center [421, 213] width 321 height 21
copy td "[STREET_ADDRESS][PERSON_NAME][PERSON_NAME]"
click at [139, 19] on span "New Case" at bounding box center [133, 22] width 37 height 8
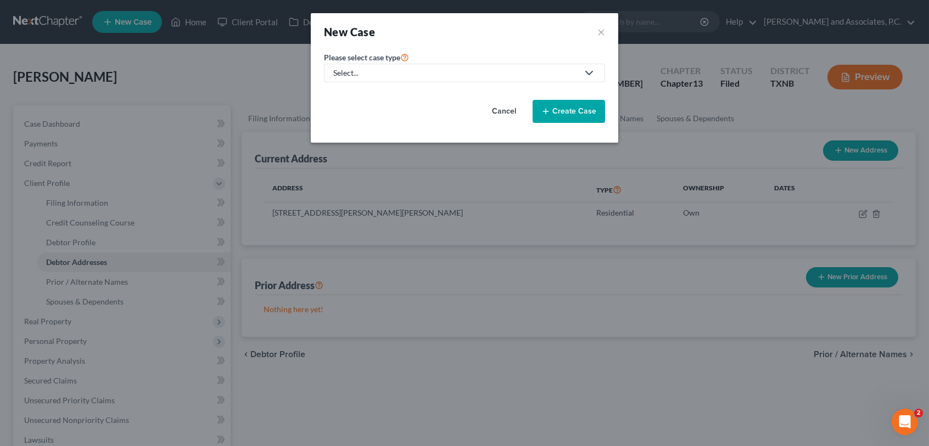
click at [588, 70] on icon at bounding box center [589, 72] width 13 height 13
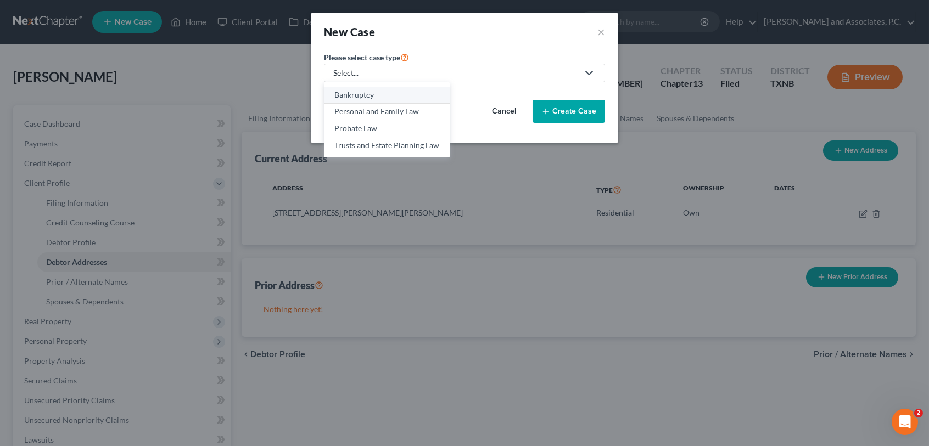
click at [412, 89] on div "Bankruptcy" at bounding box center [386, 94] width 105 height 11
select select "78"
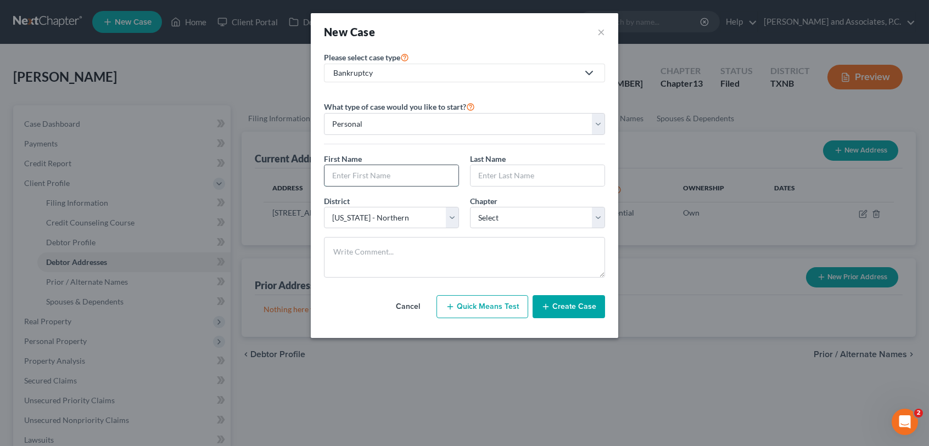
click at [393, 179] on input "text" at bounding box center [392, 175] width 134 height 21
type input "[PERSON_NAME]"
click at [513, 219] on select "Select 7 11 12 13" at bounding box center [537, 218] width 135 height 22
select select "3"
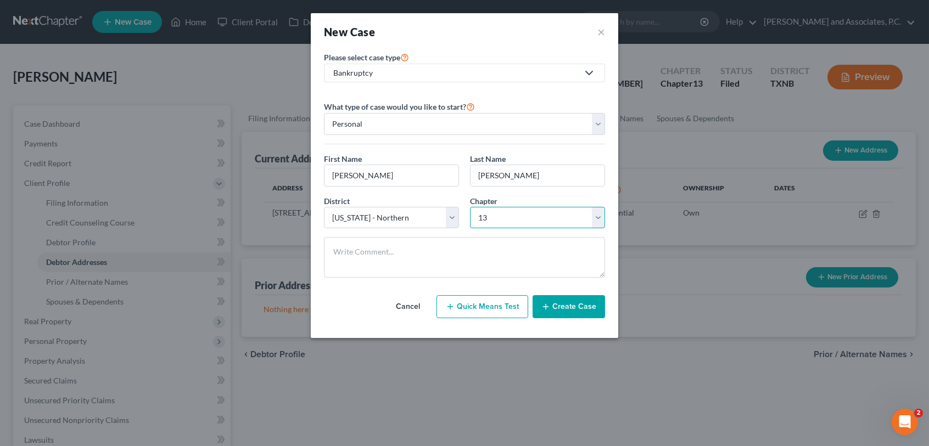
click at [470, 207] on select "Select 7 11 12 13" at bounding box center [537, 218] width 135 height 22
click at [552, 309] on button "Create Case" at bounding box center [569, 306] width 72 height 23
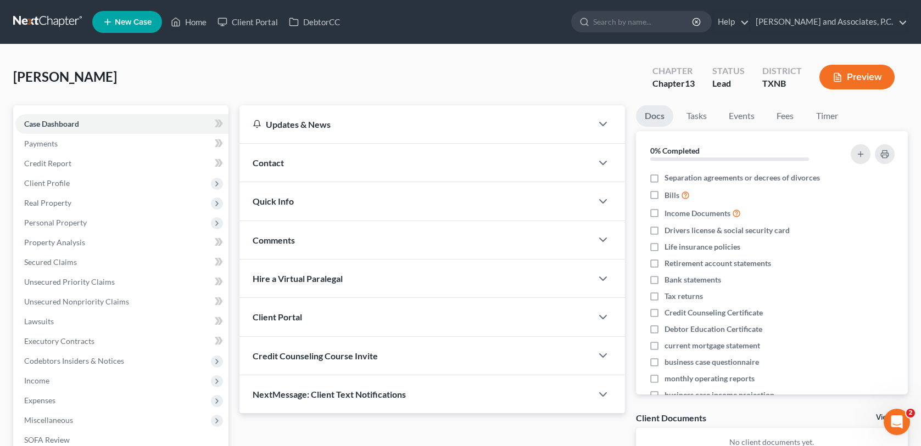
click at [363, 166] on div "Contact" at bounding box center [415, 163] width 352 height 38
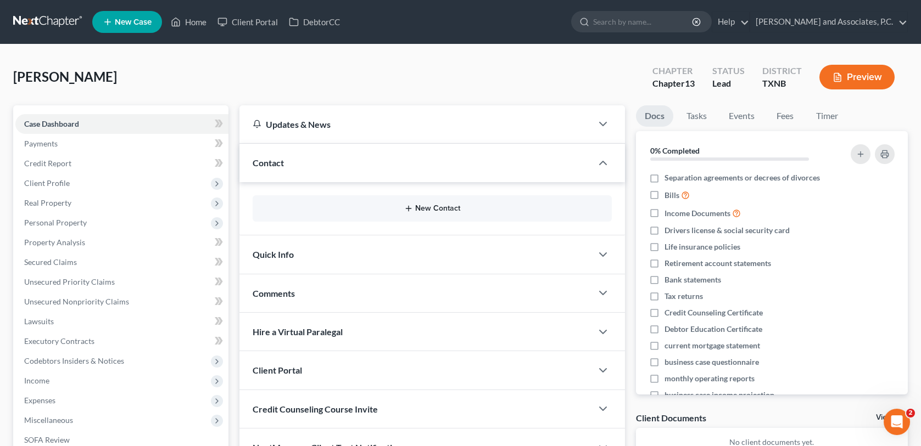
click at [437, 205] on button "New Contact" at bounding box center [431, 208] width 341 height 9
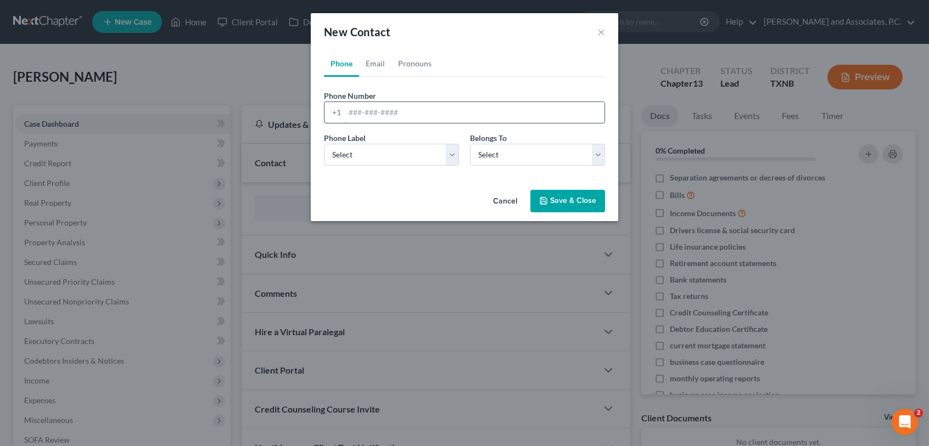
click at [355, 114] on input "tel" at bounding box center [475, 112] width 260 height 21
type input "[PHONE_NUMBER]"
click at [452, 159] on select "Select Mobile Home Work Other" at bounding box center [391, 155] width 135 height 22
select select "0"
click at [324, 144] on select "Select Mobile Home Work Other" at bounding box center [391, 155] width 135 height 22
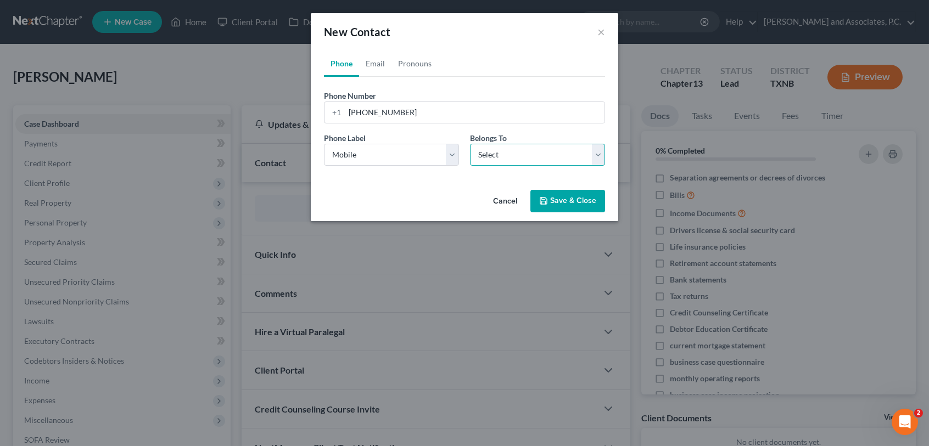
click at [529, 153] on select "Select Client Other" at bounding box center [537, 155] width 135 height 22
select select "0"
click at [470, 144] on select "Select Client Other" at bounding box center [537, 155] width 135 height 22
click at [385, 65] on link "Email" at bounding box center [375, 64] width 32 height 26
click at [357, 115] on input "email" at bounding box center [475, 112] width 260 height 21
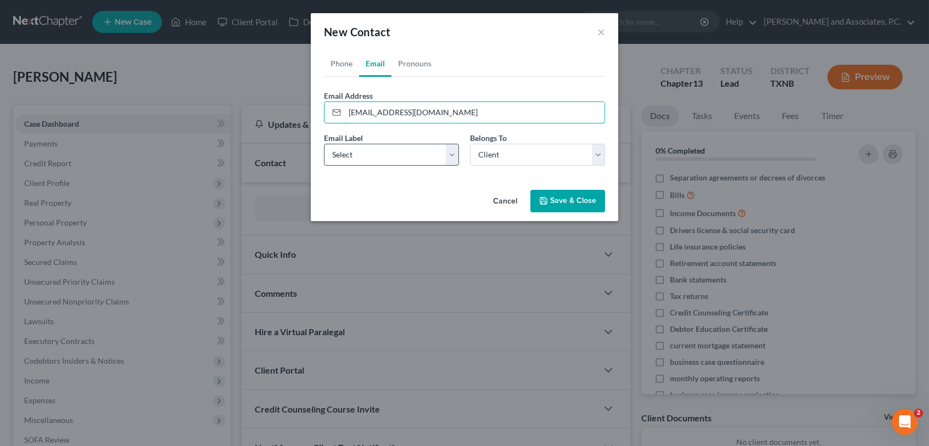
type input "[EMAIL_ADDRESS][DOMAIN_NAME]"
click at [416, 160] on select "Select Home Work Other" at bounding box center [391, 155] width 135 height 22
select select "0"
click at [324, 144] on select "Select Home Work Other" at bounding box center [391, 155] width 135 height 22
click at [552, 199] on button "Save & Close" at bounding box center [567, 201] width 75 height 23
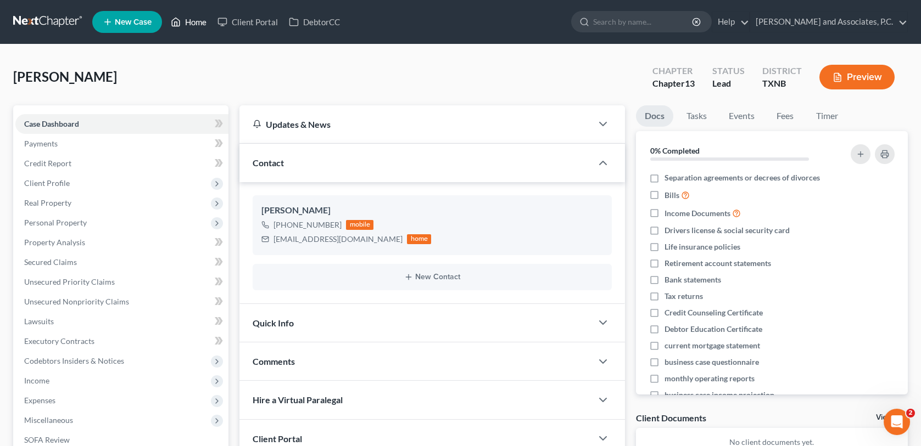
click at [193, 25] on link "Home" at bounding box center [188, 22] width 47 height 20
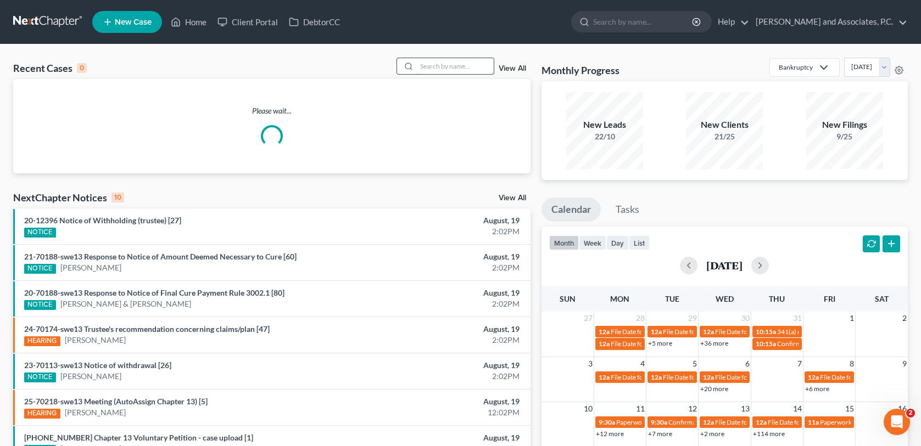
click at [429, 70] on input "search" at bounding box center [455, 66] width 77 height 16
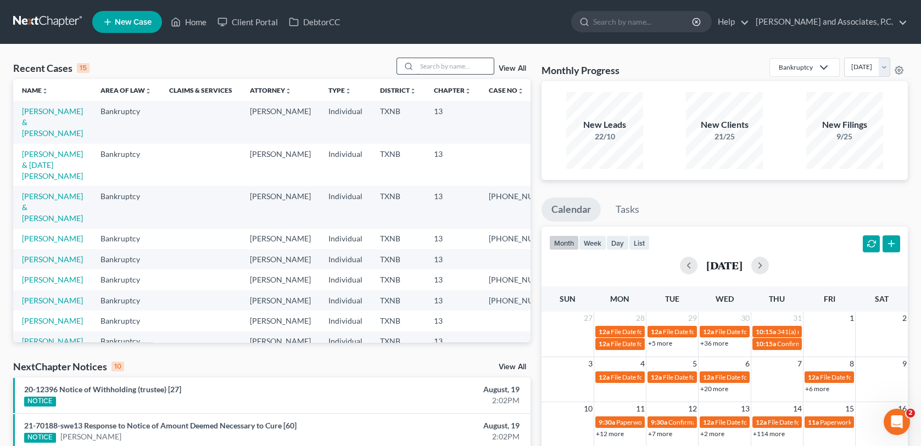
click at [431, 65] on input "search" at bounding box center [455, 66] width 77 height 16
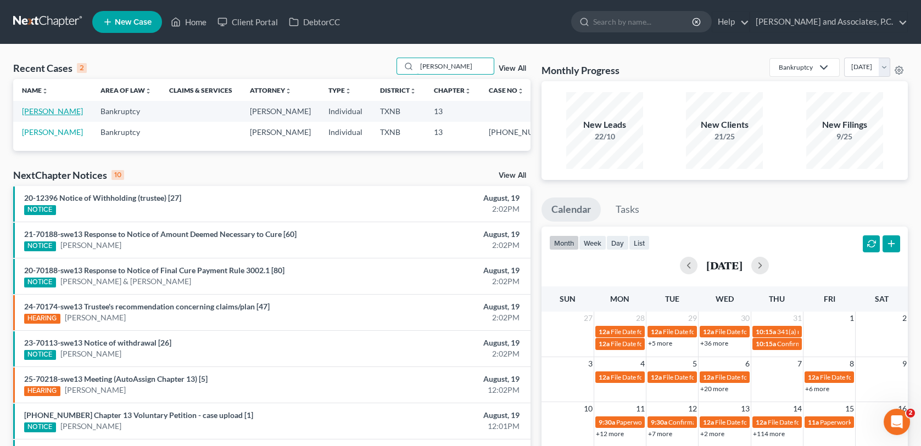
type input "[PERSON_NAME]"
click at [47, 111] on link "[PERSON_NAME]" at bounding box center [52, 111] width 61 height 9
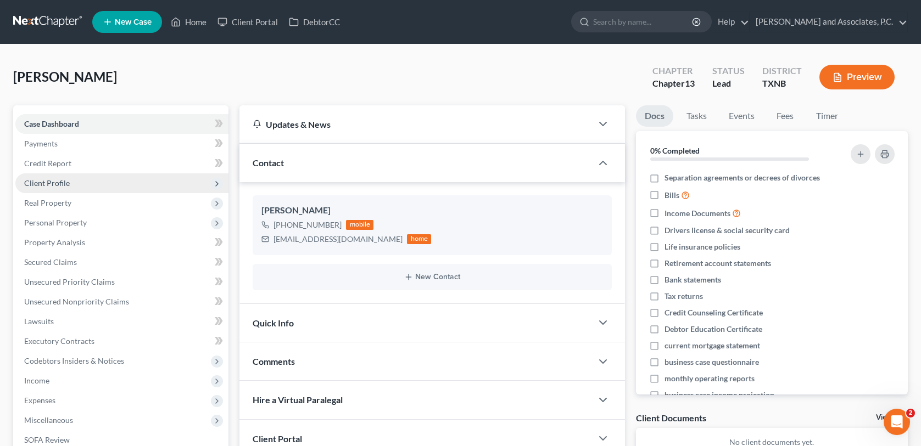
click at [58, 181] on span "Client Profile" at bounding box center [47, 182] width 46 height 9
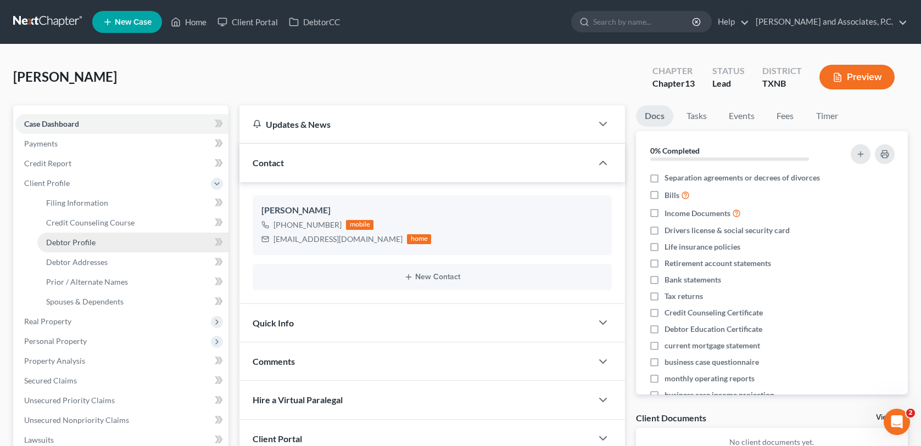
click at [60, 244] on span "Debtor Profile" at bounding box center [70, 242] width 49 height 9
select select "0"
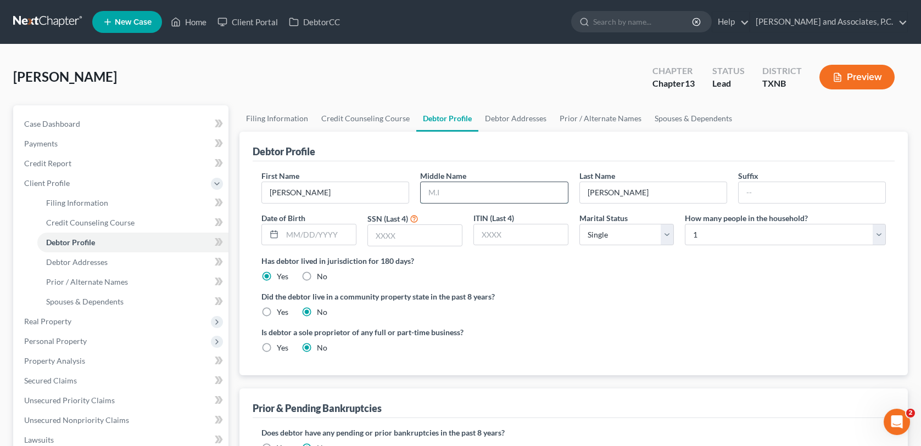
click at [455, 186] on input "text" at bounding box center [494, 192] width 147 height 21
type input "[PERSON_NAME]"
click at [284, 234] on input "text" at bounding box center [319, 235] width 74 height 21
type input "[DATE]"
click at [374, 236] on input "text" at bounding box center [415, 235] width 94 height 21
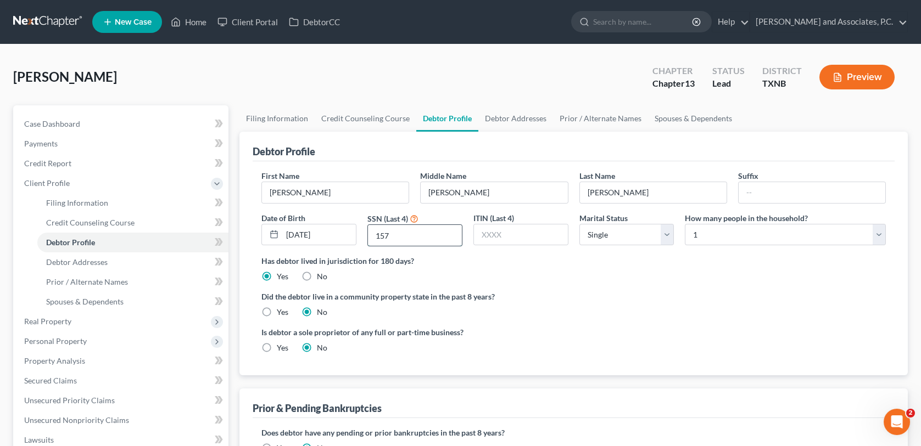
type input "1570"
click at [103, 262] on span "Debtor Addresses" at bounding box center [76, 262] width 61 height 9
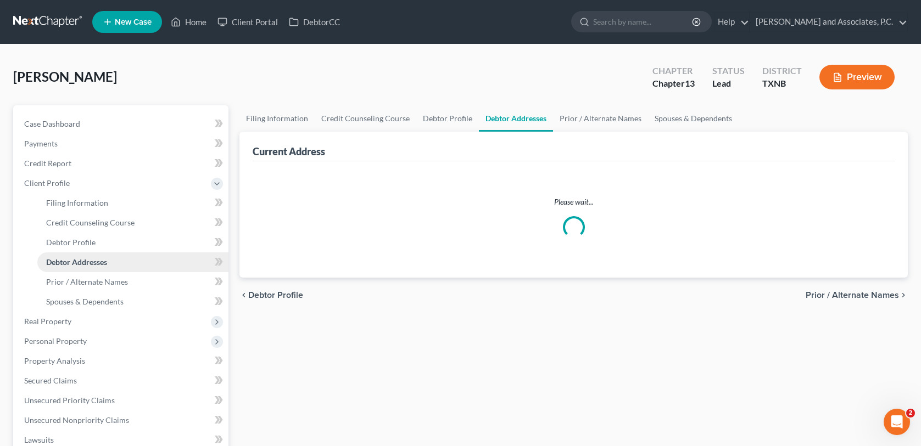
select select "0"
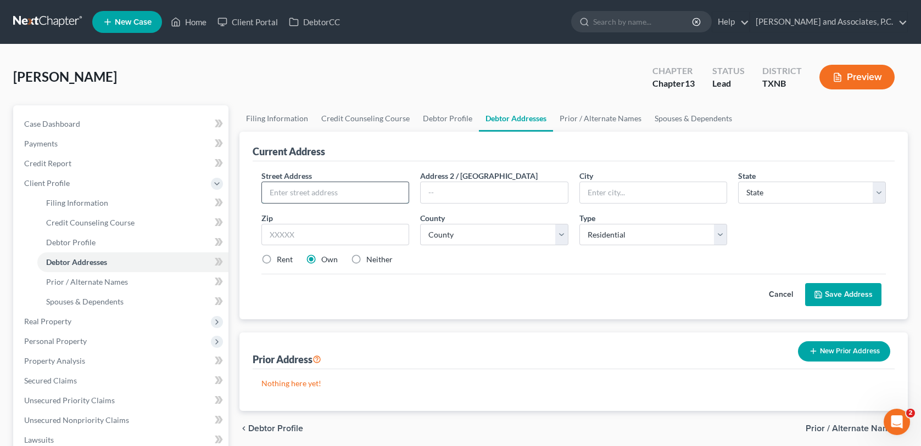
click at [282, 188] on input "text" at bounding box center [335, 192] width 147 height 21
type input "[STREET_ADDRESS]"
type input "[GEOGRAPHIC_DATA]"
select select "45"
type input "76310"
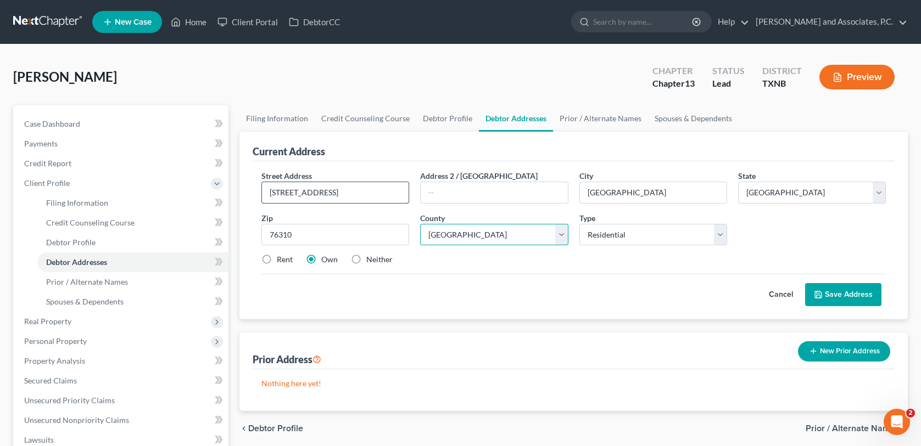
select select "242"
click at [828, 294] on button "Save Address" at bounding box center [843, 294] width 76 height 23
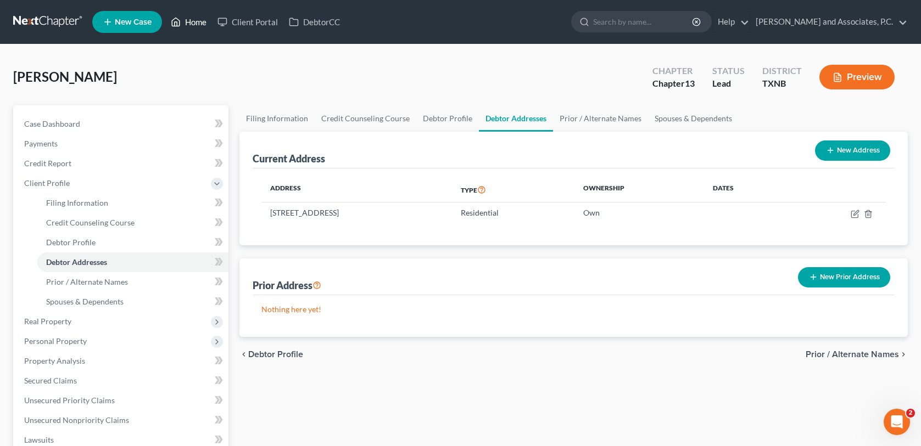
click at [198, 24] on link "Home" at bounding box center [188, 22] width 47 height 20
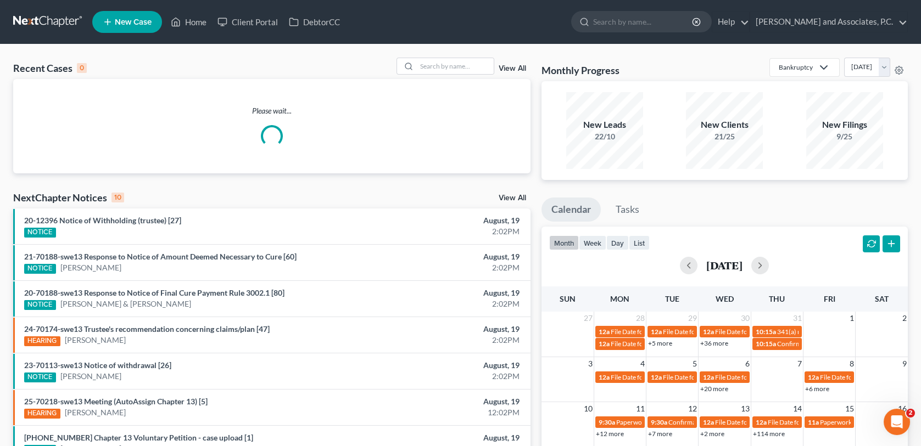
click at [138, 19] on span "New Case" at bounding box center [133, 22] width 37 height 8
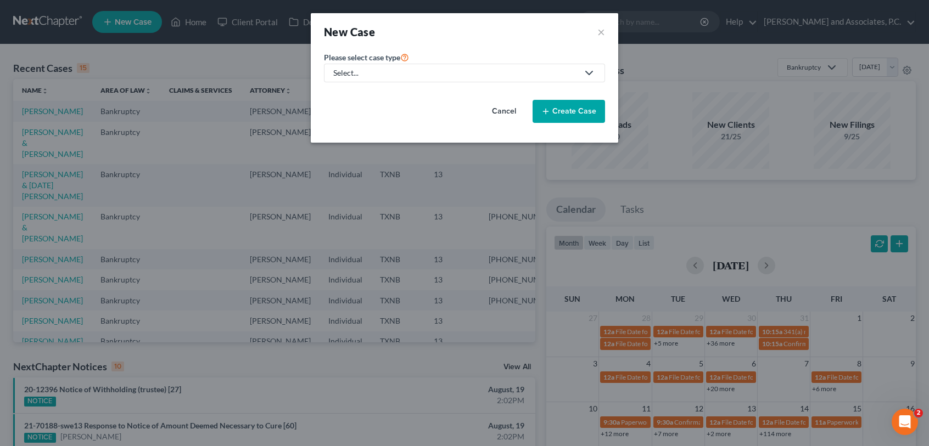
click at [586, 71] on polyline at bounding box center [589, 72] width 7 height 3
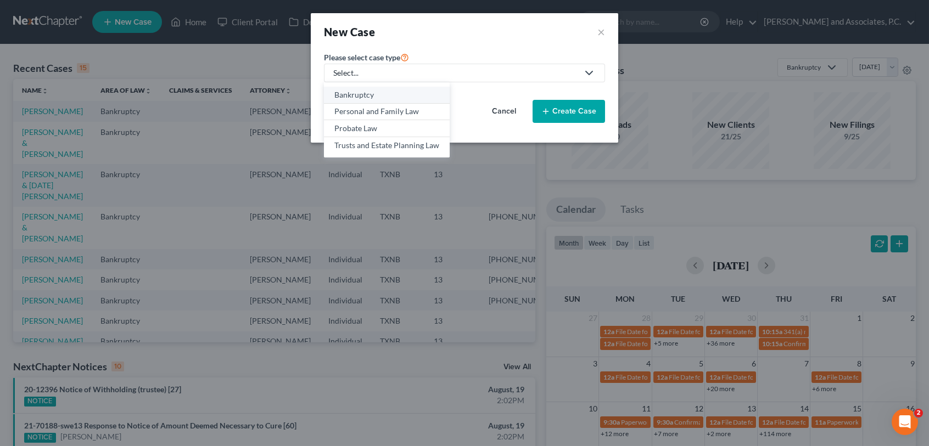
click at [402, 94] on div "Bankruptcy" at bounding box center [386, 94] width 105 height 11
select select "78"
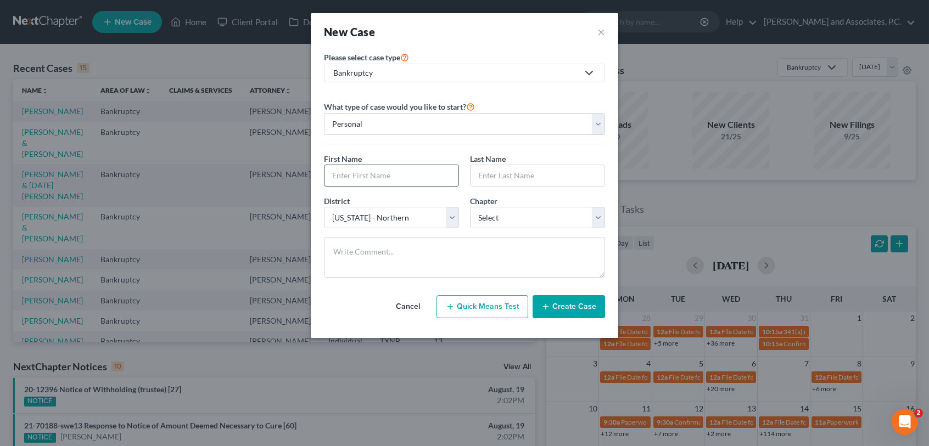
click at [382, 173] on input "text" at bounding box center [392, 175] width 134 height 21
click at [601, 32] on button "×" at bounding box center [601, 31] width 8 height 15
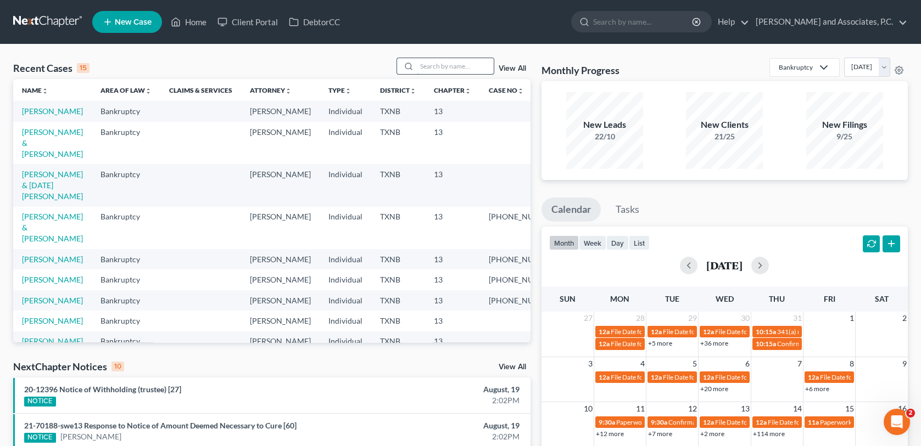
click at [424, 69] on input "search" at bounding box center [455, 66] width 77 height 16
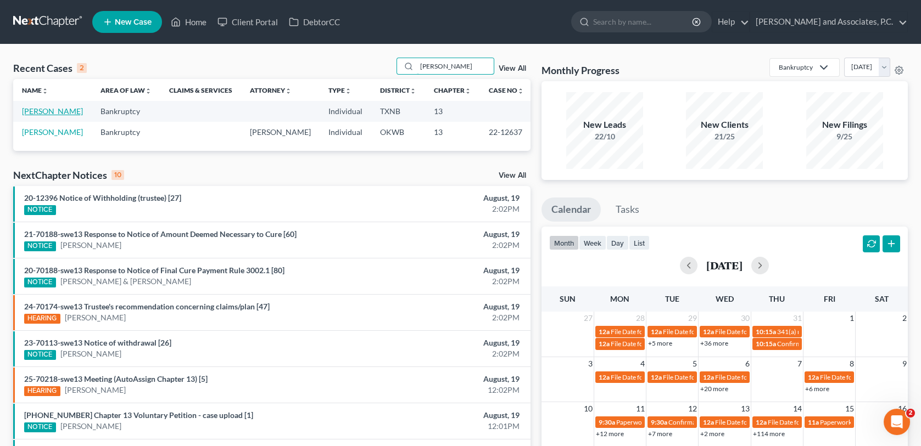
type input "[PERSON_NAME]"
click at [57, 111] on link "[PERSON_NAME]" at bounding box center [52, 111] width 61 height 9
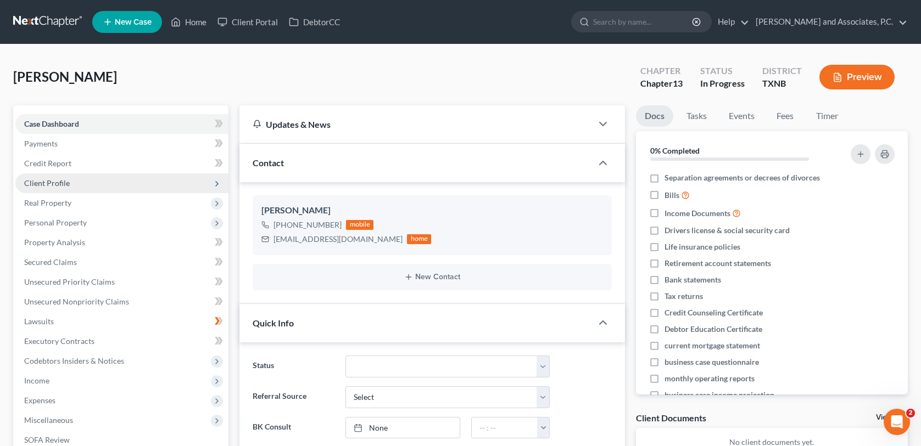
click at [61, 187] on span "Client Profile" at bounding box center [47, 182] width 46 height 9
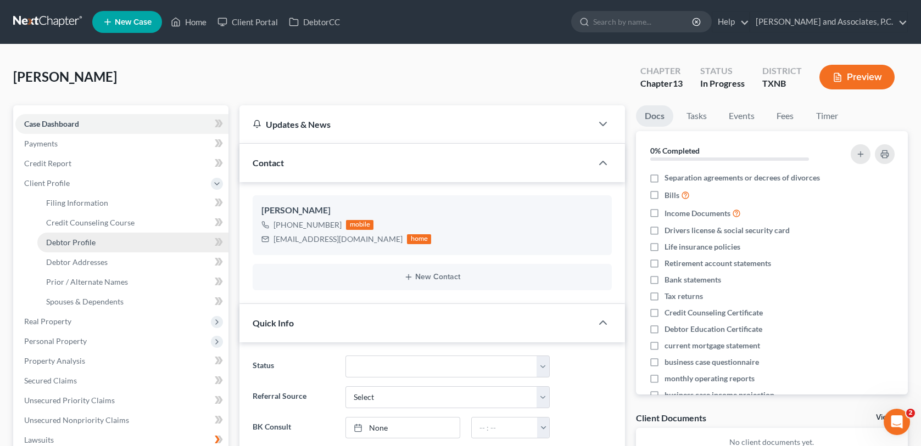
click at [63, 240] on span "Debtor Profile" at bounding box center [70, 242] width 49 height 9
select select "0"
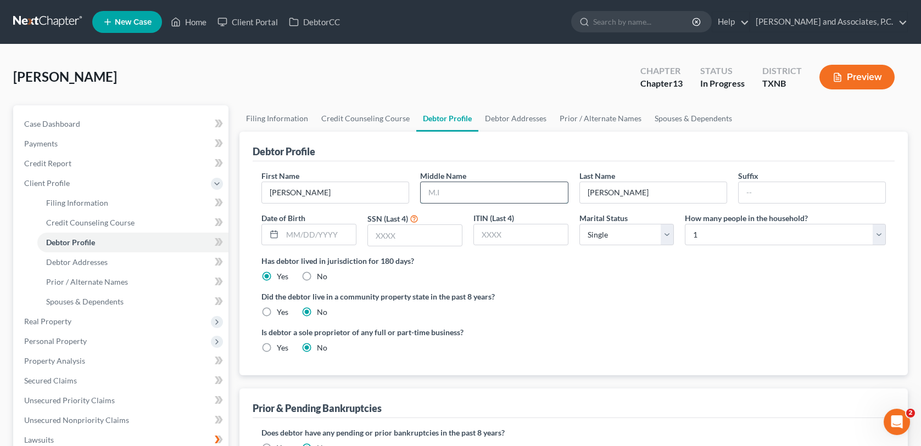
click at [440, 191] on input "text" at bounding box center [494, 192] width 147 height 21
type input "[PERSON_NAME]"
click at [285, 231] on input "text" at bounding box center [319, 235] width 74 height 21
type input "[DATE]"
click at [382, 233] on input "text" at bounding box center [415, 235] width 94 height 21
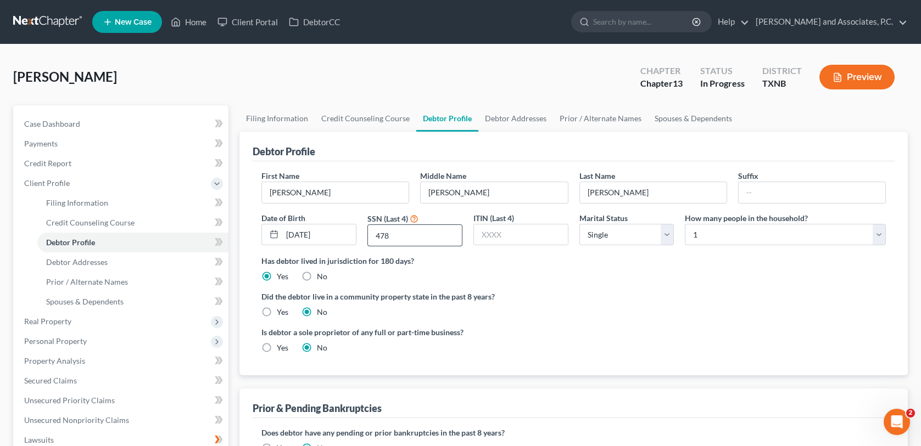
type input "4783"
click at [64, 263] on span "Debtor Addresses" at bounding box center [76, 262] width 61 height 9
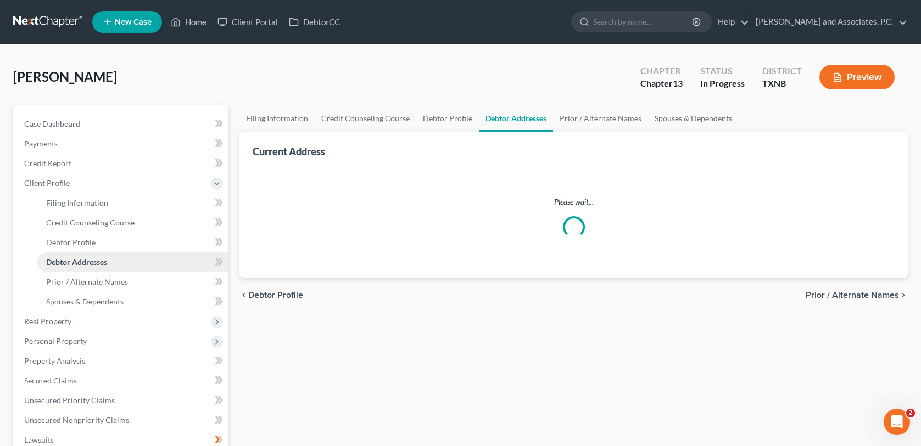
select select "0"
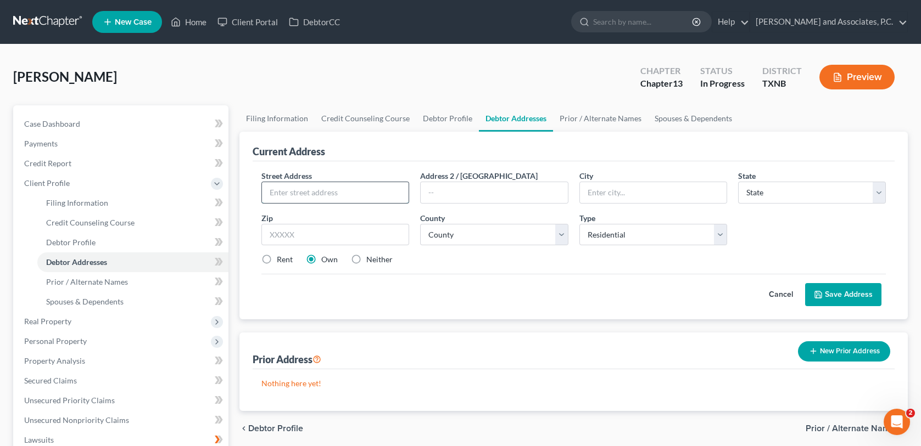
click at [301, 195] on input "text" at bounding box center [335, 192] width 147 height 21
type input "1608 Oxford Dr"
type input "[GEOGRAPHIC_DATA]"
select select "45"
type input "76063"
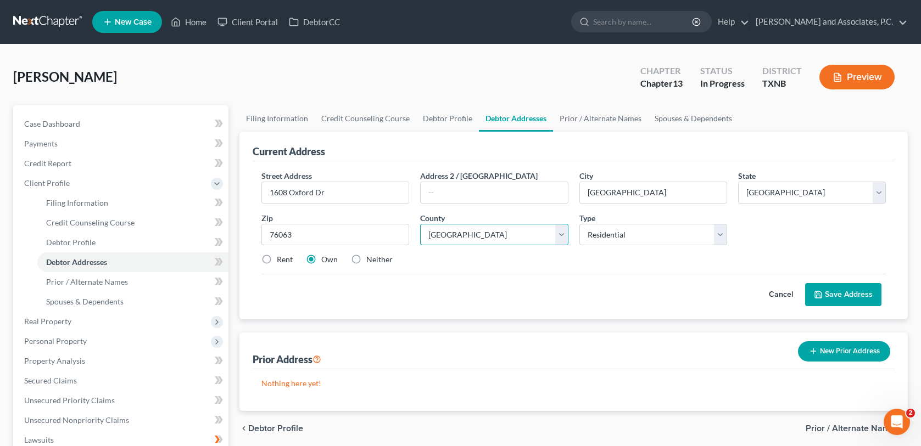
click at [484, 234] on select "County [GEOGRAPHIC_DATA] [GEOGRAPHIC_DATA] [GEOGRAPHIC_DATA] [GEOGRAPHIC_DATA] …" at bounding box center [494, 235] width 148 height 22
select select "219"
click at [420, 224] on select "County [GEOGRAPHIC_DATA] [GEOGRAPHIC_DATA] [GEOGRAPHIC_DATA] [GEOGRAPHIC_DATA] …" at bounding box center [494, 235] width 148 height 22
click at [183, 24] on link "Home" at bounding box center [188, 22] width 47 height 20
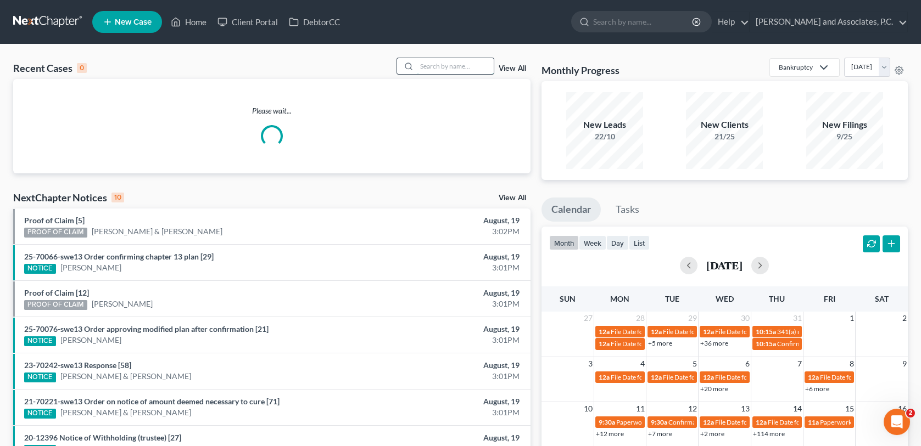
click at [418, 68] on input "search" at bounding box center [455, 66] width 77 height 16
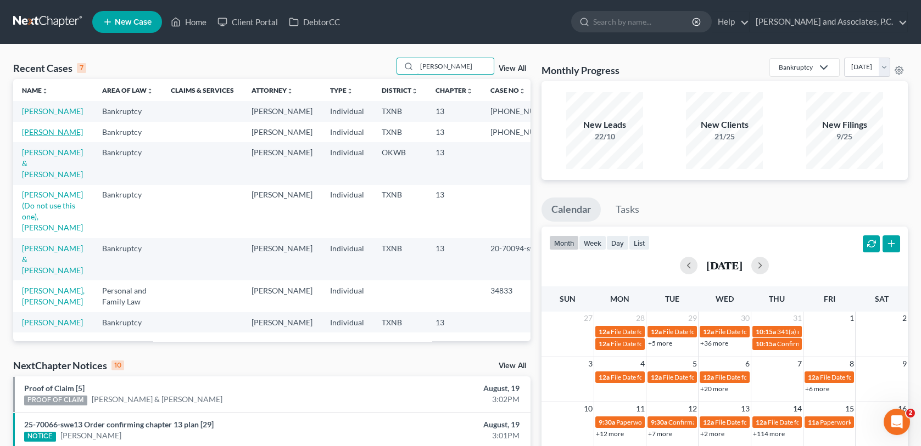
type input "[PERSON_NAME]"
click at [36, 137] on link "[PERSON_NAME]" at bounding box center [52, 131] width 61 height 9
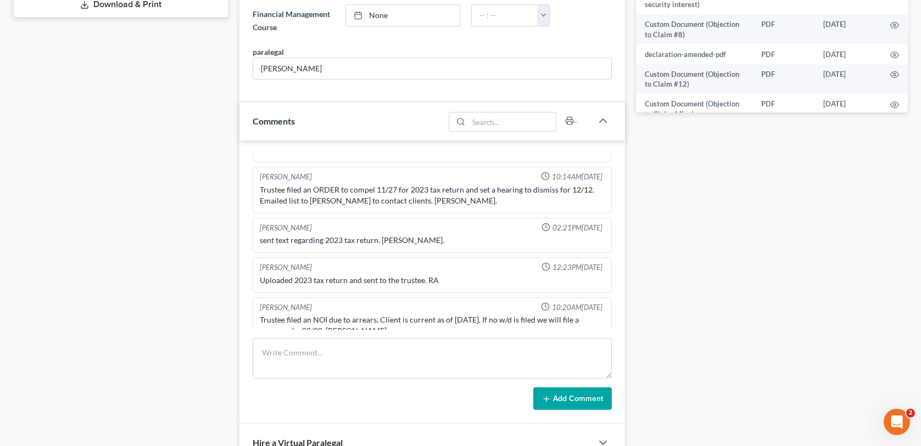
scroll to position [714, 0]
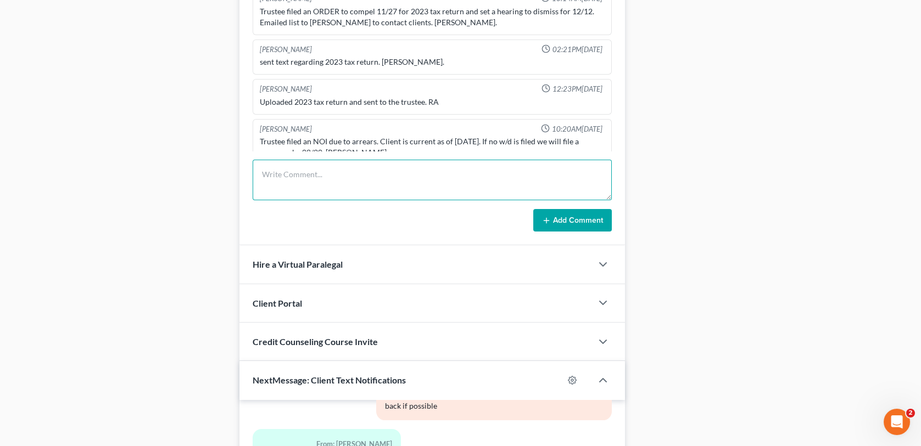
click at [265, 171] on textarea at bounding box center [432, 180] width 359 height 41
type textarea "n"
type textarea "Noticed out-MC"
click at [556, 220] on button "Add Comment" at bounding box center [572, 220] width 79 height 23
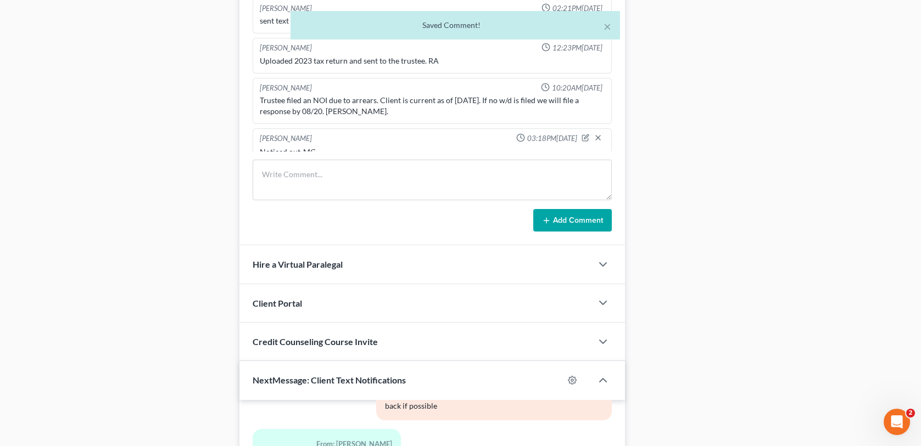
scroll to position [0, 0]
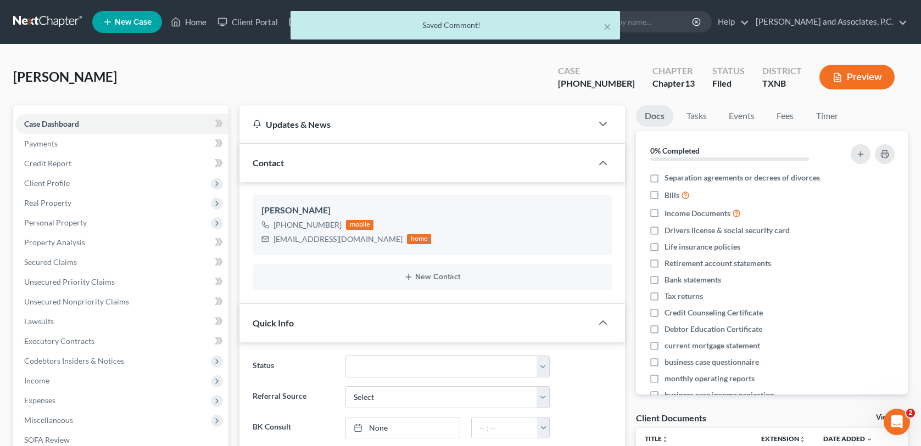
click at [200, 23] on div "× Saved Comment!" at bounding box center [455, 28] width 921 height 34
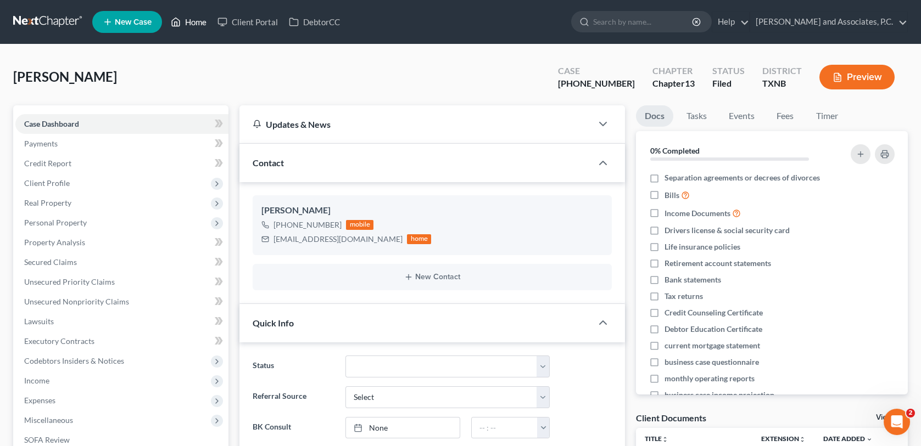
click at [194, 23] on link "Home" at bounding box center [188, 22] width 47 height 20
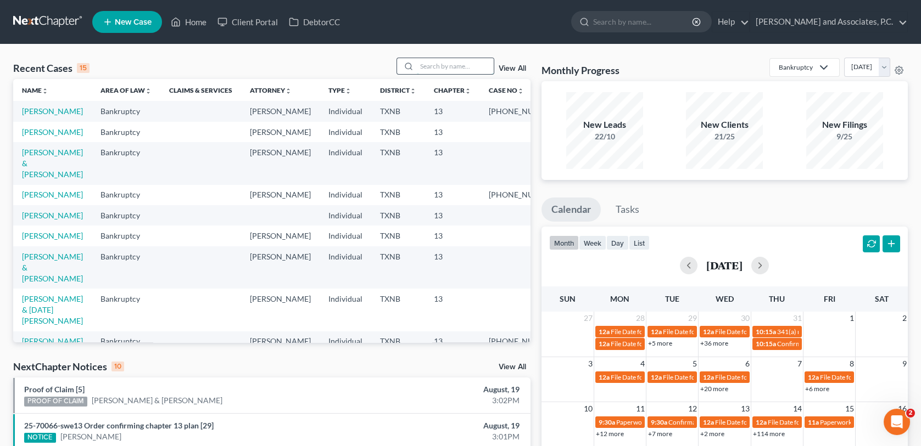
click at [441, 69] on input "search" at bounding box center [455, 66] width 77 height 16
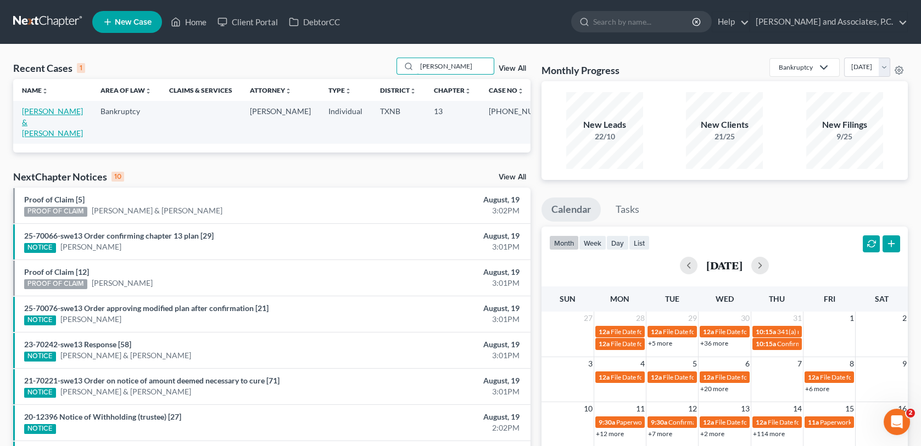
type input "[PERSON_NAME]"
click at [56, 111] on link "[PERSON_NAME] & [PERSON_NAME]" at bounding box center [52, 122] width 61 height 31
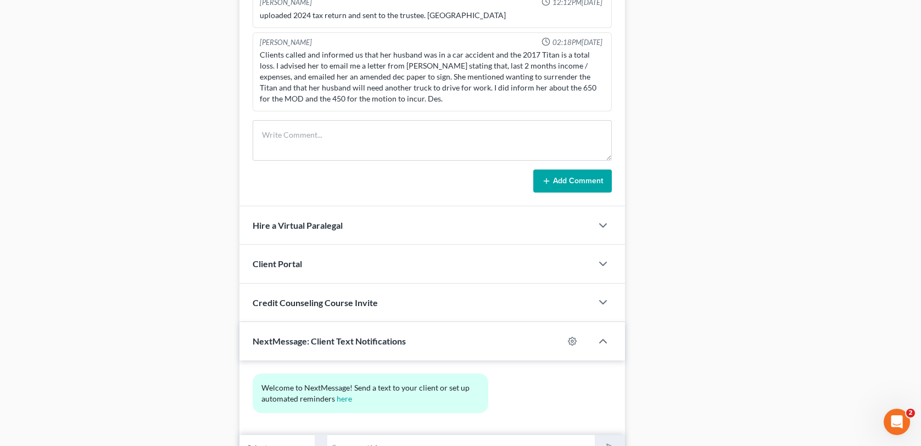
scroll to position [769, 0]
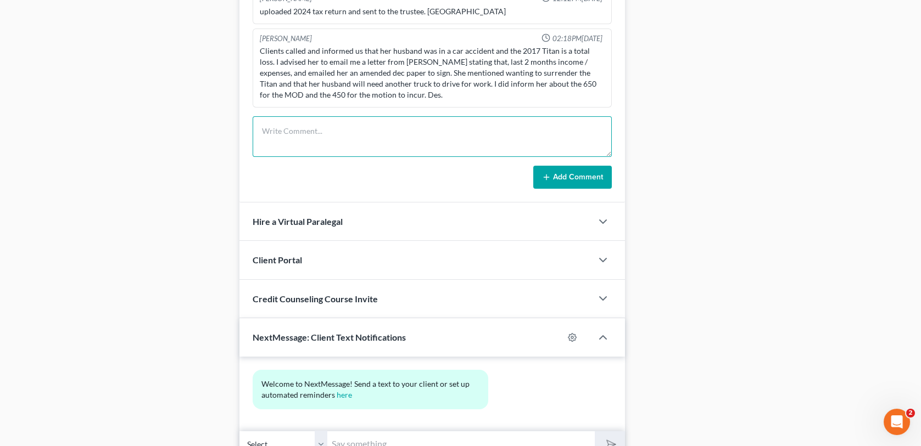
click at [281, 134] on textarea at bounding box center [432, 136] width 359 height 41
type textarea "Noticed out-MC"
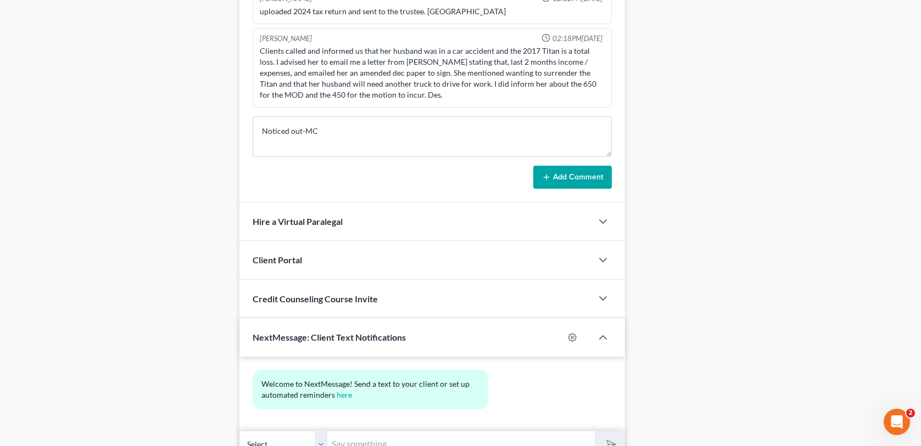
click at [550, 179] on icon at bounding box center [546, 177] width 9 height 9
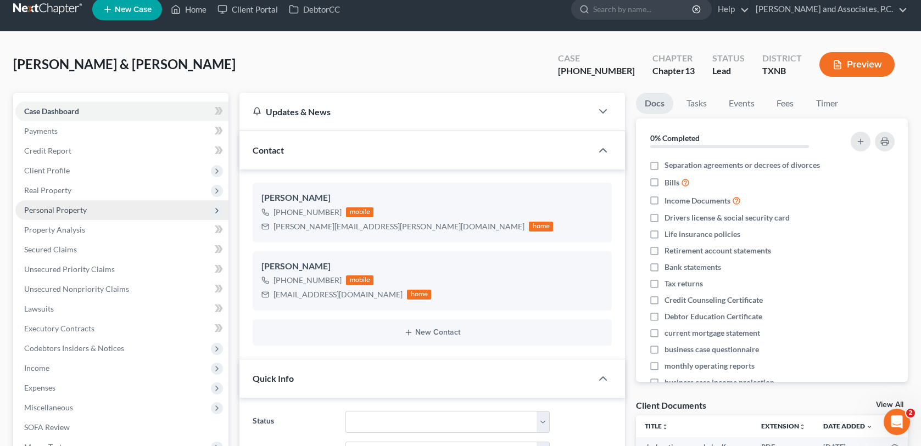
scroll to position [0, 0]
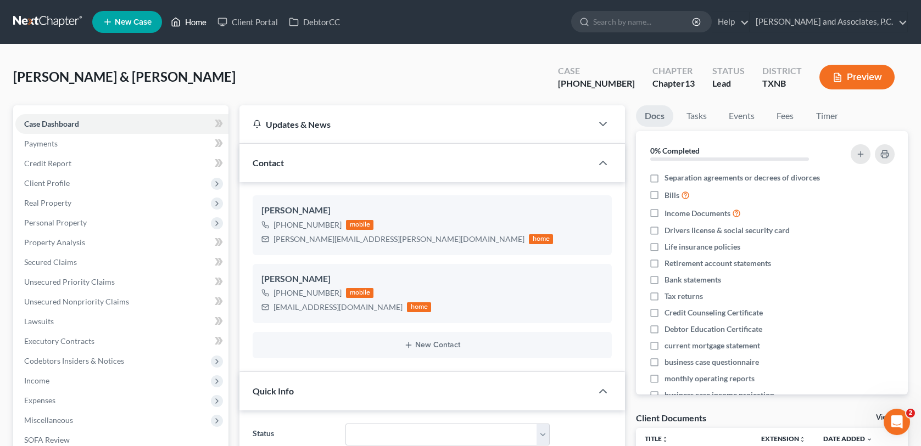
click at [194, 20] on link "Home" at bounding box center [188, 22] width 47 height 20
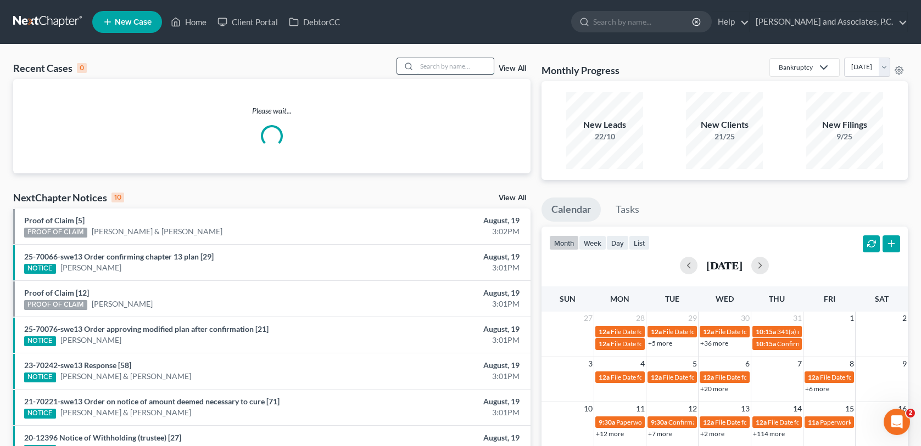
click at [455, 65] on input "search" at bounding box center [455, 66] width 77 height 16
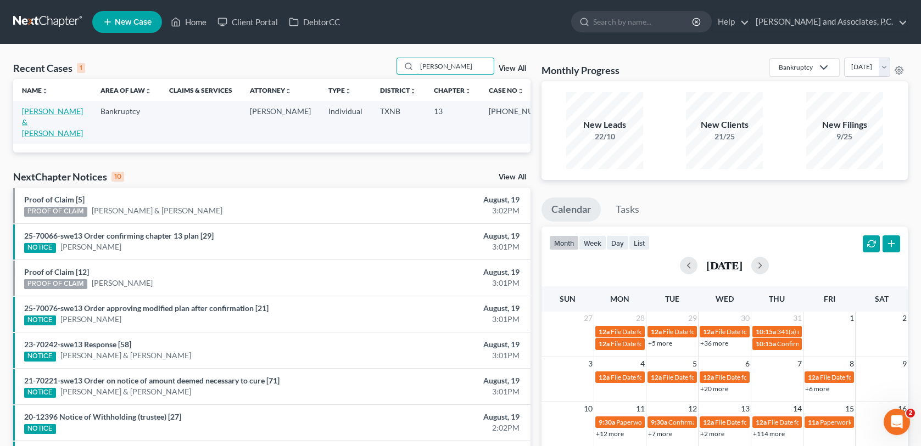
type input "[PERSON_NAME]"
click at [57, 114] on link "[PERSON_NAME] & [PERSON_NAME]" at bounding box center [52, 122] width 61 height 31
select select "6"
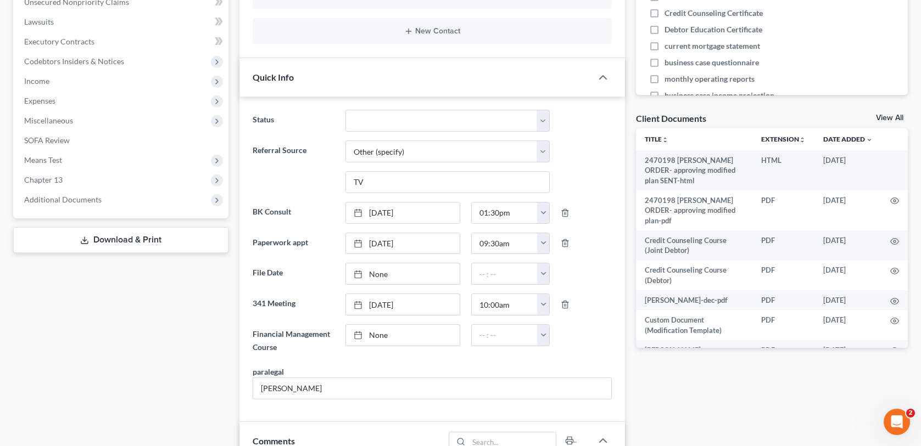
scroll to position [275, 0]
